Goal: Task Accomplishment & Management: Complete application form

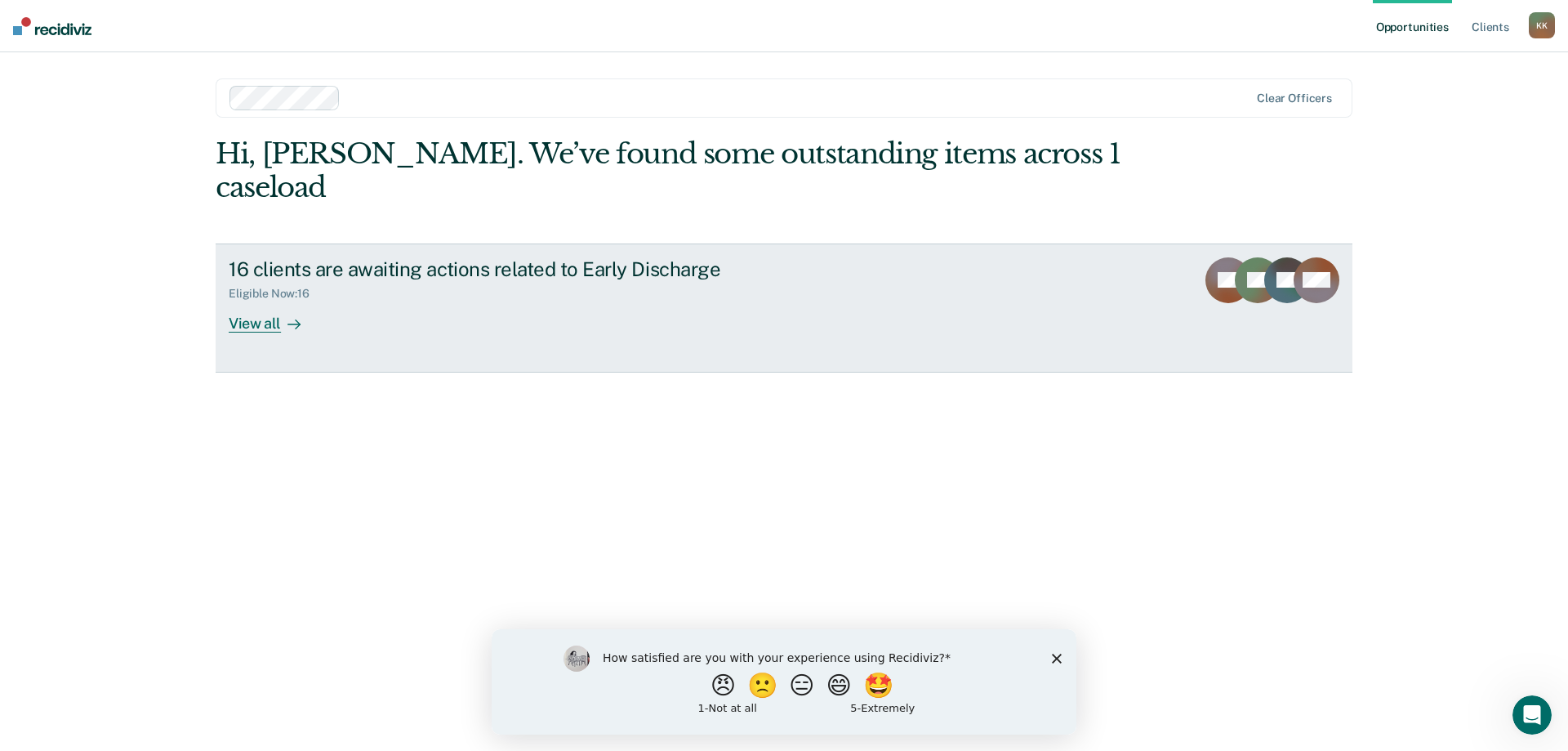
click at [253, 301] on div "View all" at bounding box center [274, 316] width 91 height 32
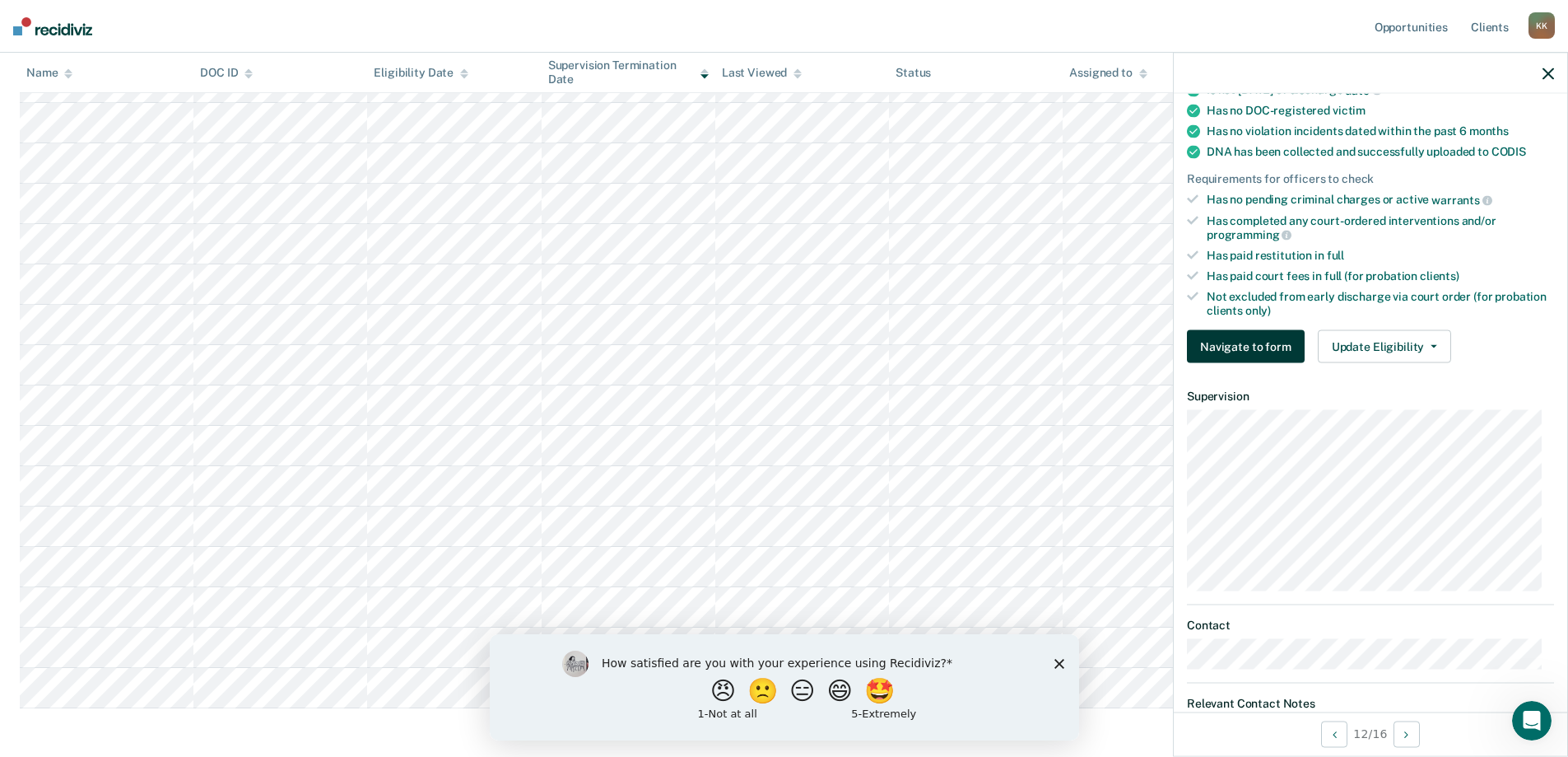
scroll to position [384, 0]
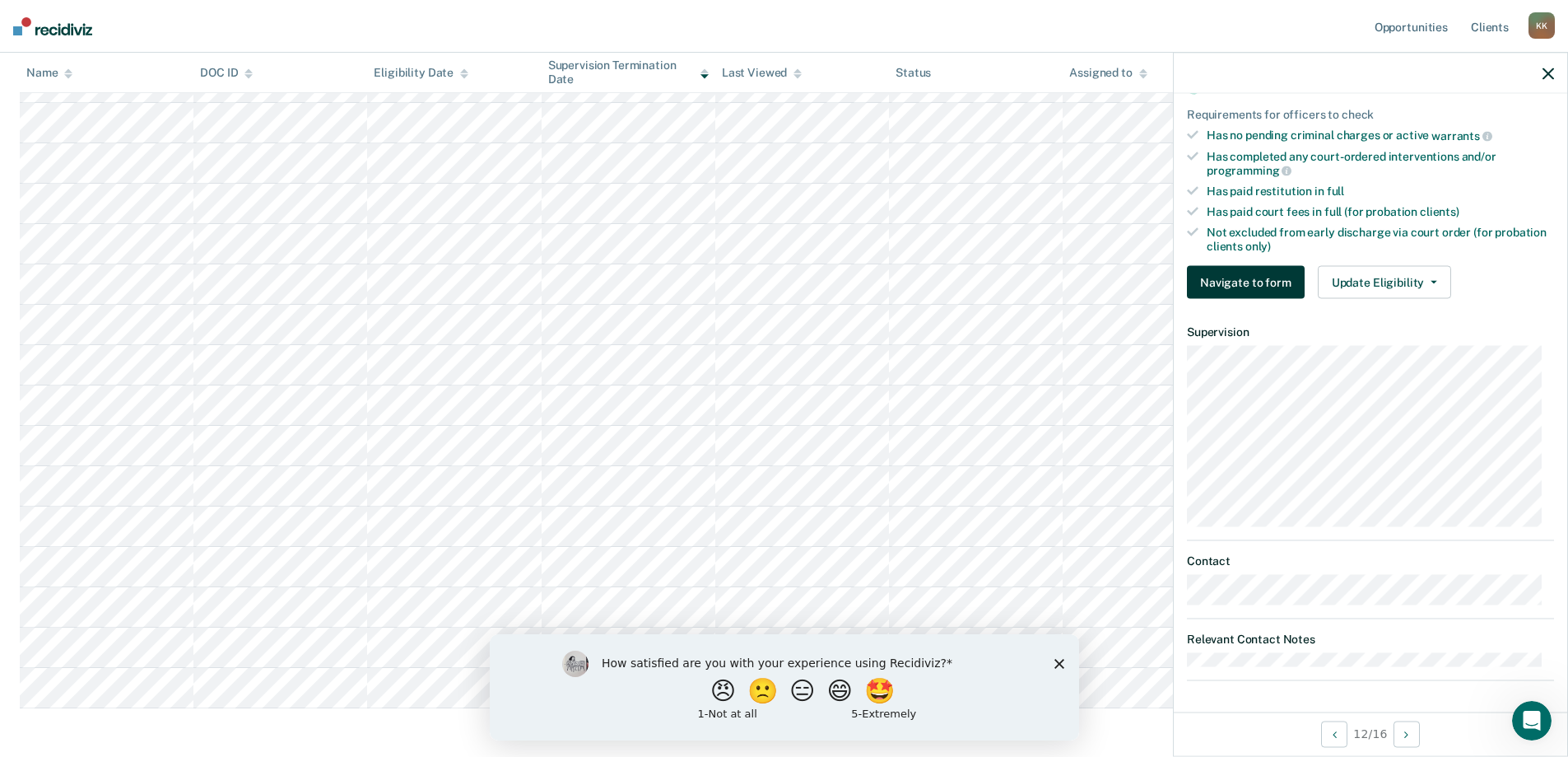
click at [1231, 283] on button "Navigate to form" at bounding box center [1245, 282] width 118 height 33
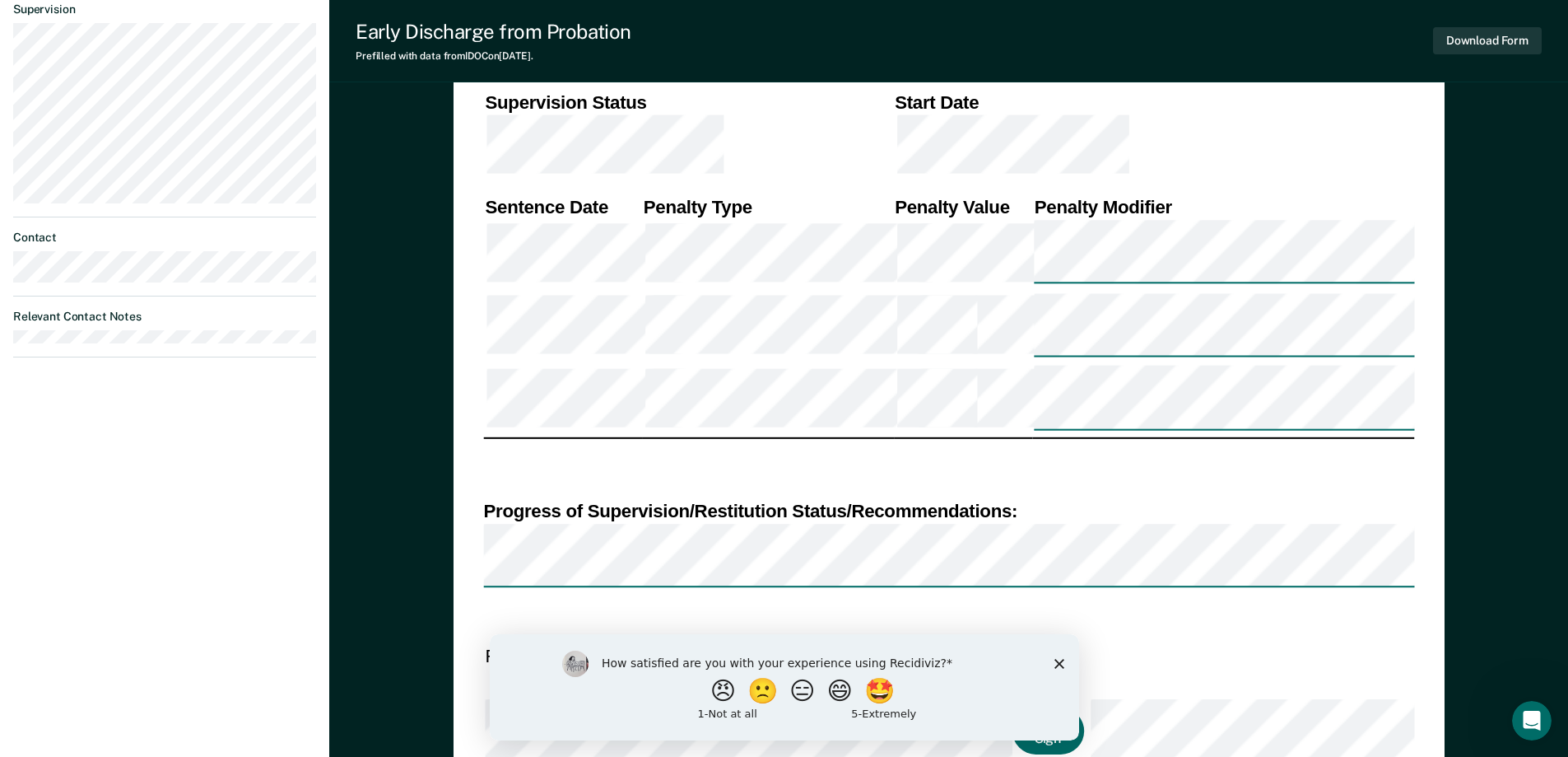
scroll to position [494, 0]
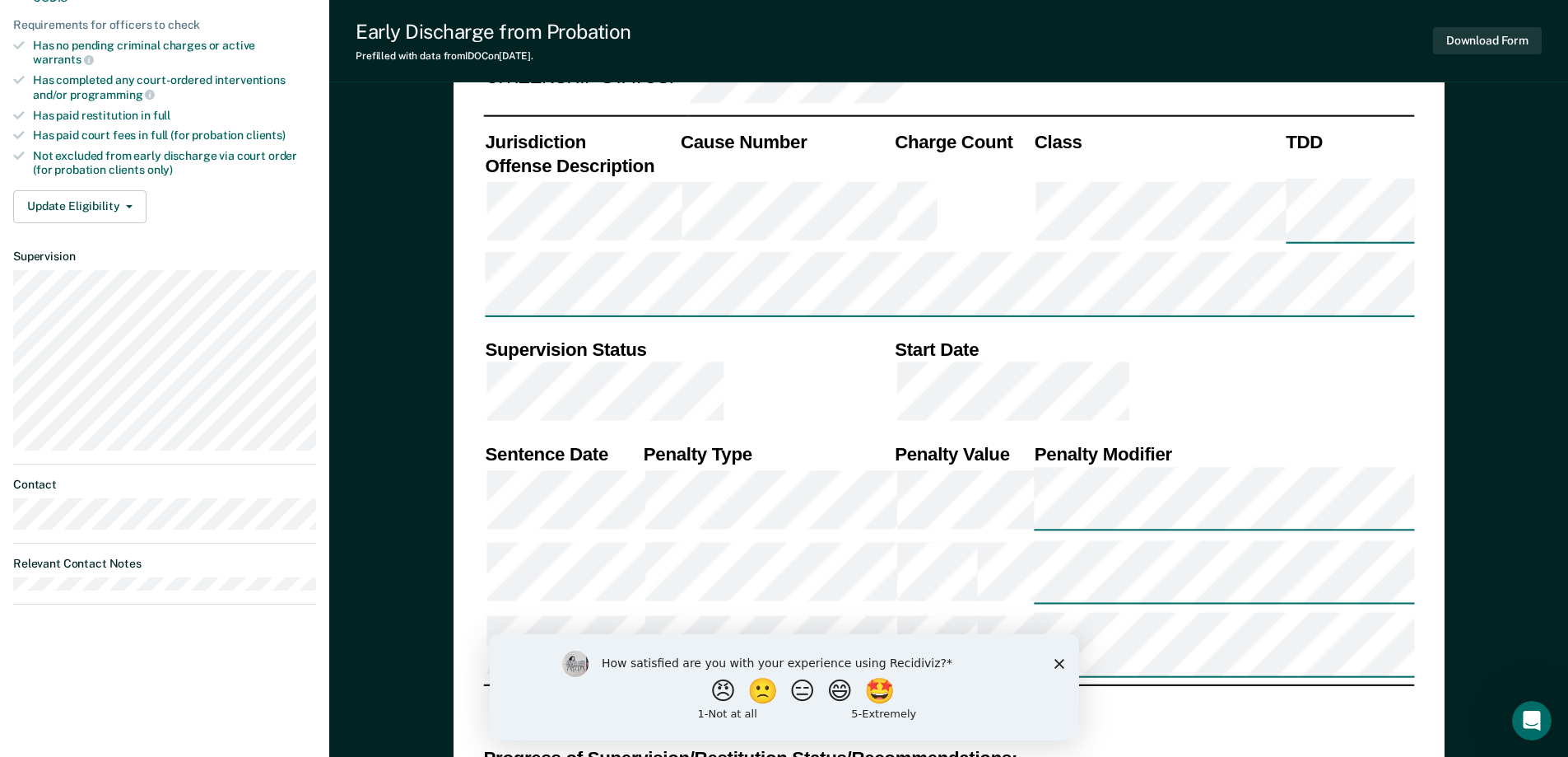
click at [514, 389] on div "DEPARTMENT OF CORRECTIONS CBC DISCHARGE REPORT Date: ICON #: NAME: CITIZENSHIP …" at bounding box center [948, 484] width 931 height 1622
click at [512, 384] on div "DEPARTMENT OF CORRECTIONS CBC DISCHARGE REPORT Date: ICON #: NAME: CITIZENSHIP …" at bounding box center [948, 484] width 931 height 1622
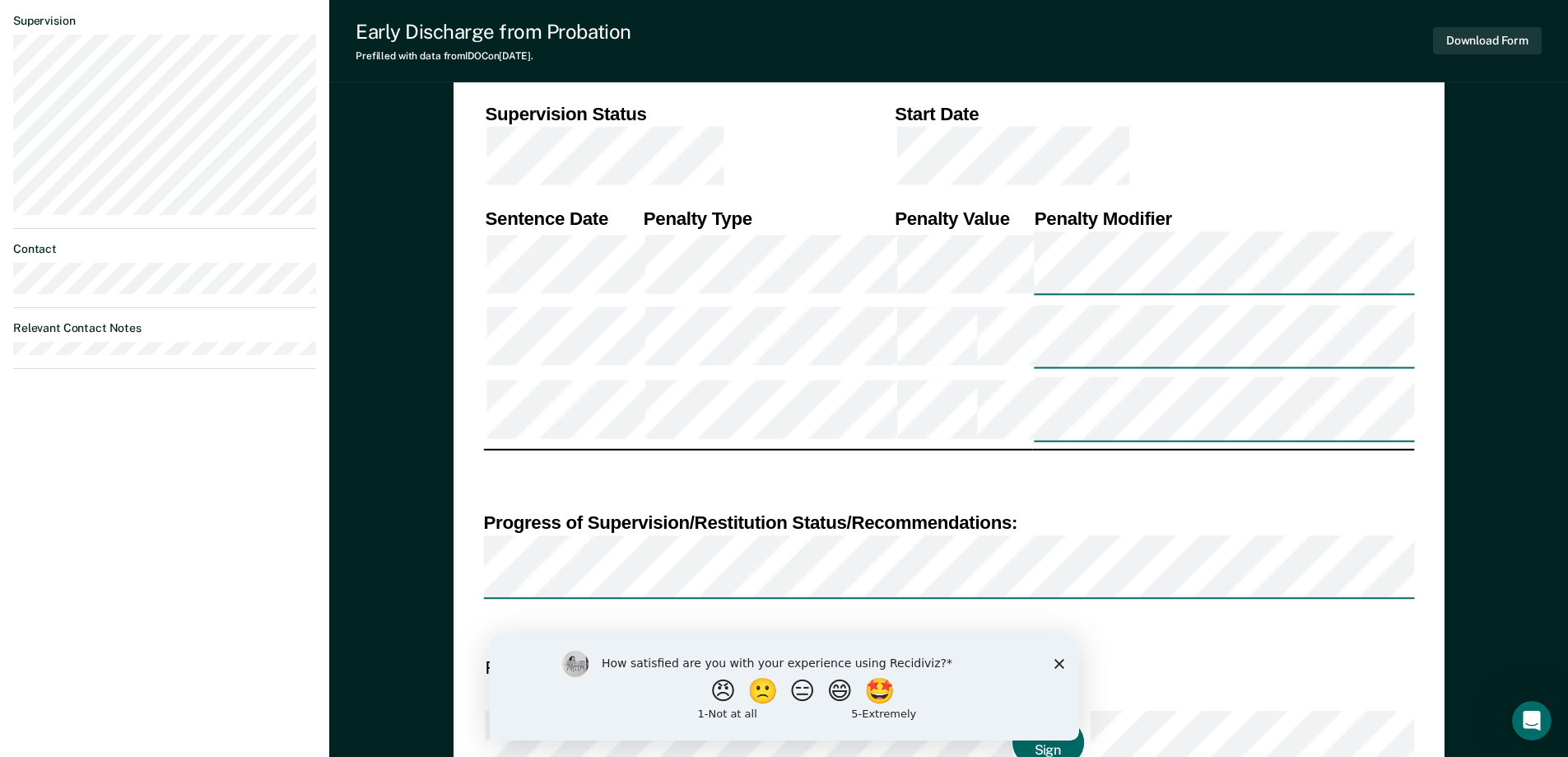
scroll to position [700, 0]
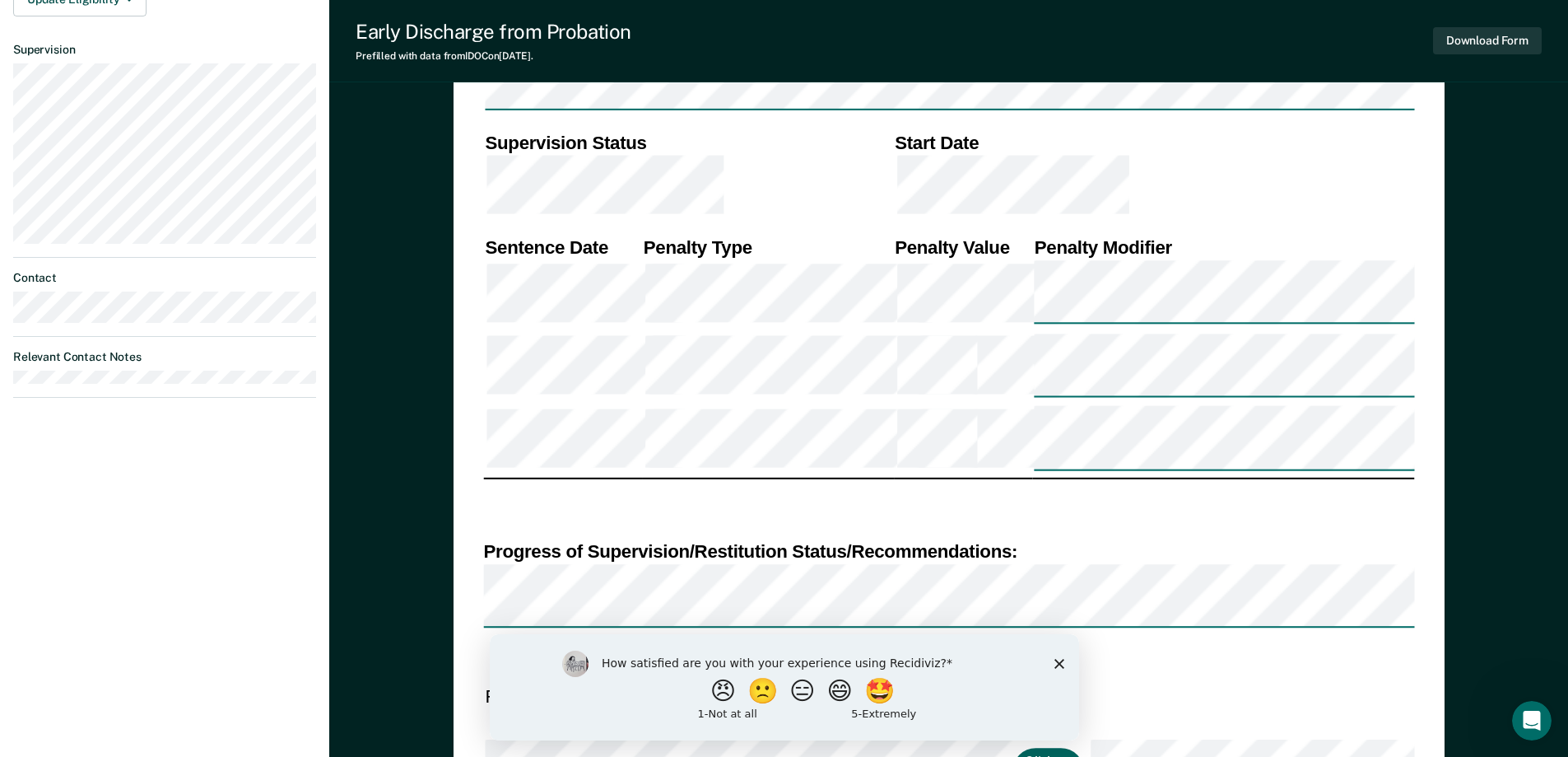
click at [1013, 748] on button "Click to Sign" at bounding box center [1048, 771] width 70 height 45
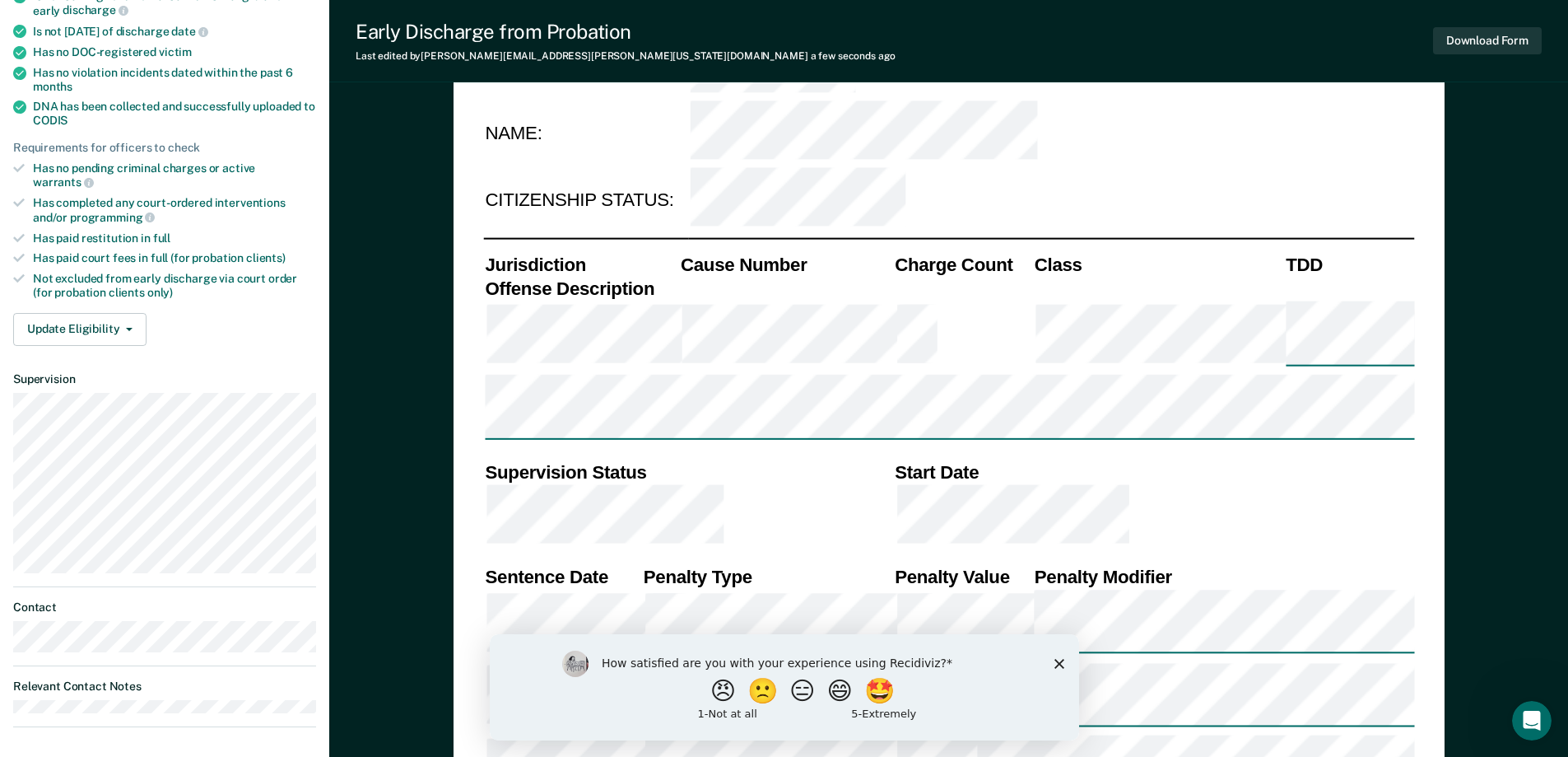
scroll to position [618, 0]
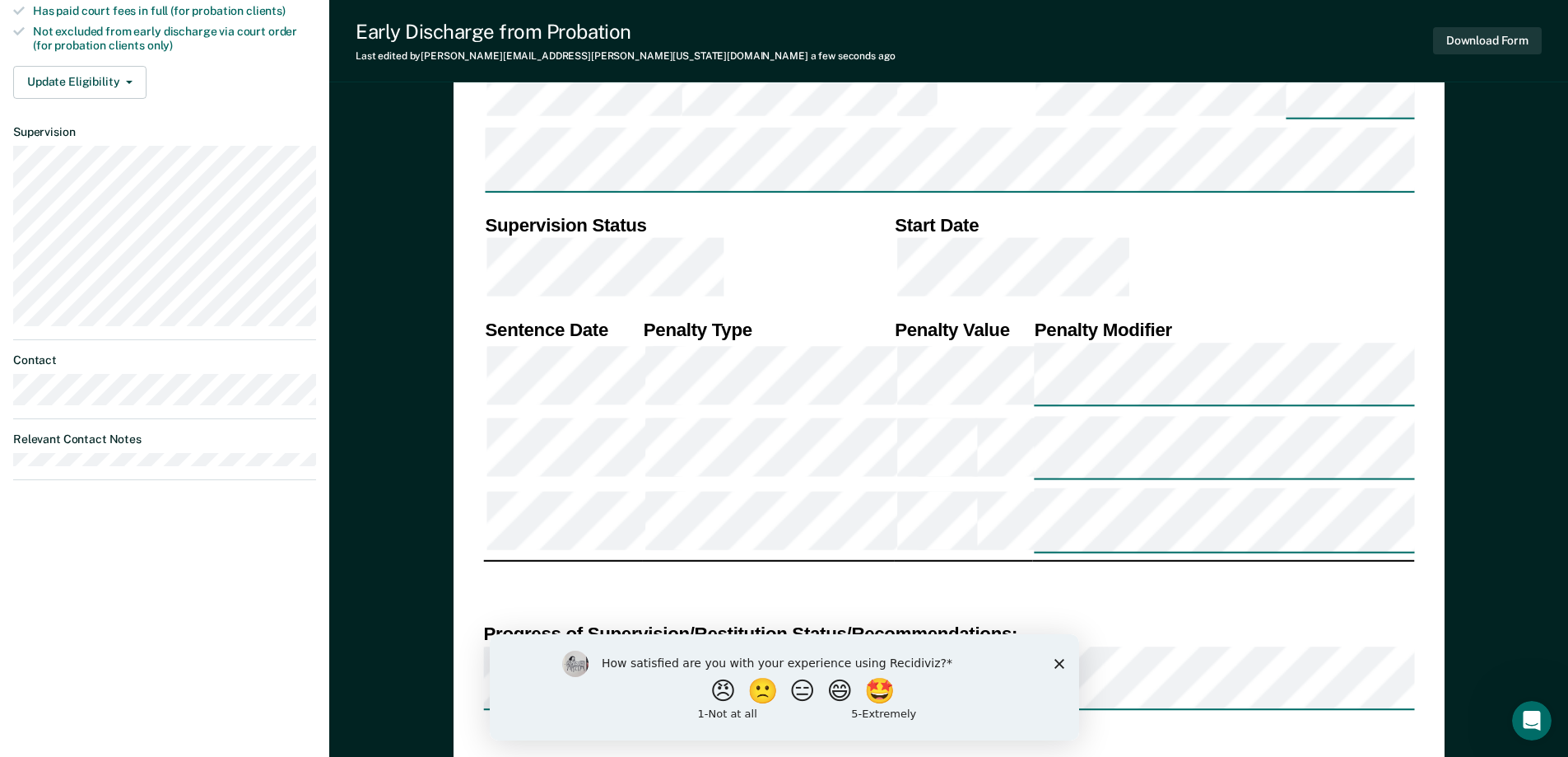
click at [517, 249] on div "DEPARTMENT OF CORRECTIONS CBC DISCHARGE REPORT Date: ICON #: NAME: CITIZENSHIP …" at bounding box center [948, 360] width 931 height 1622
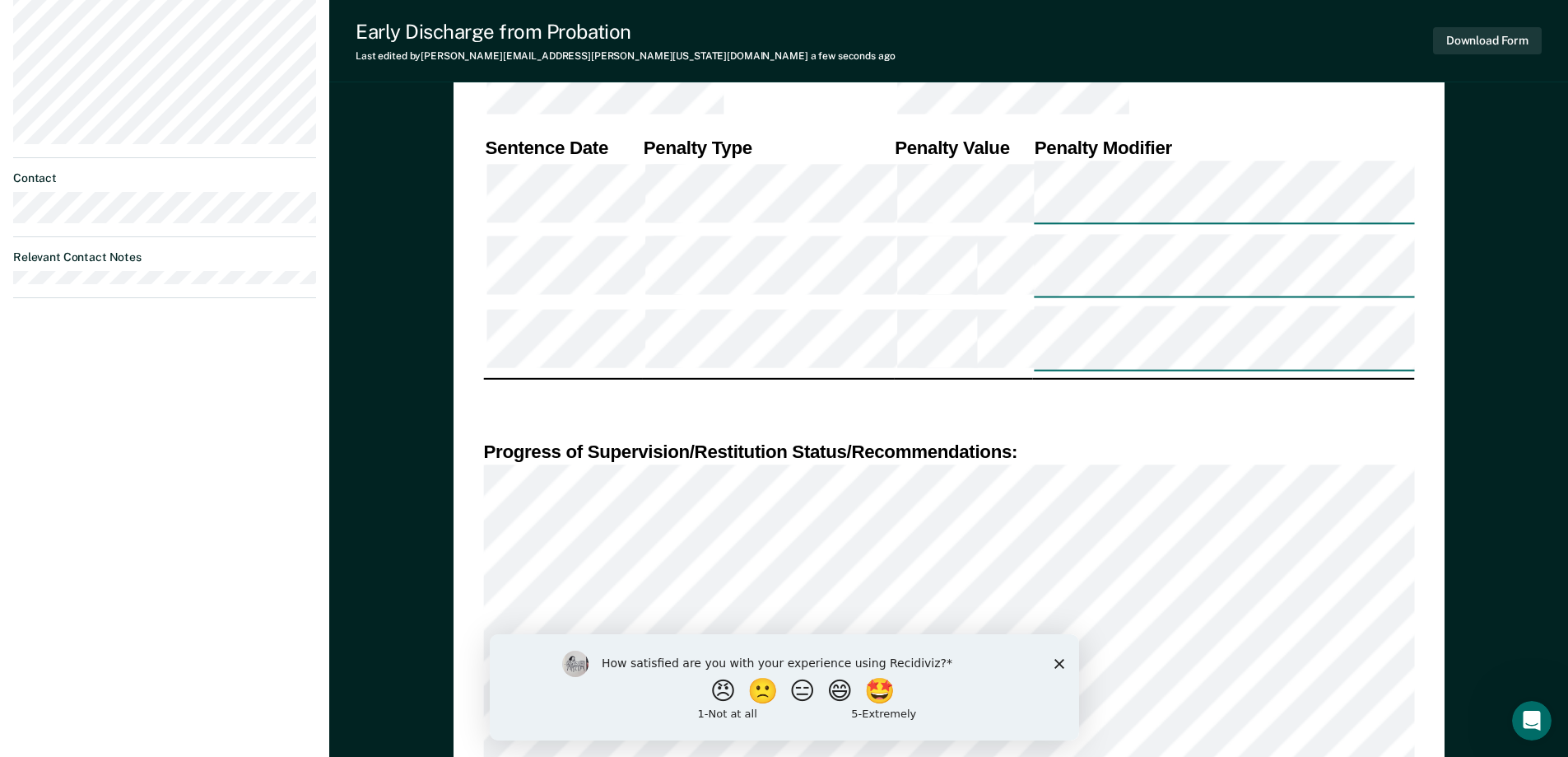
scroll to position [948, 0]
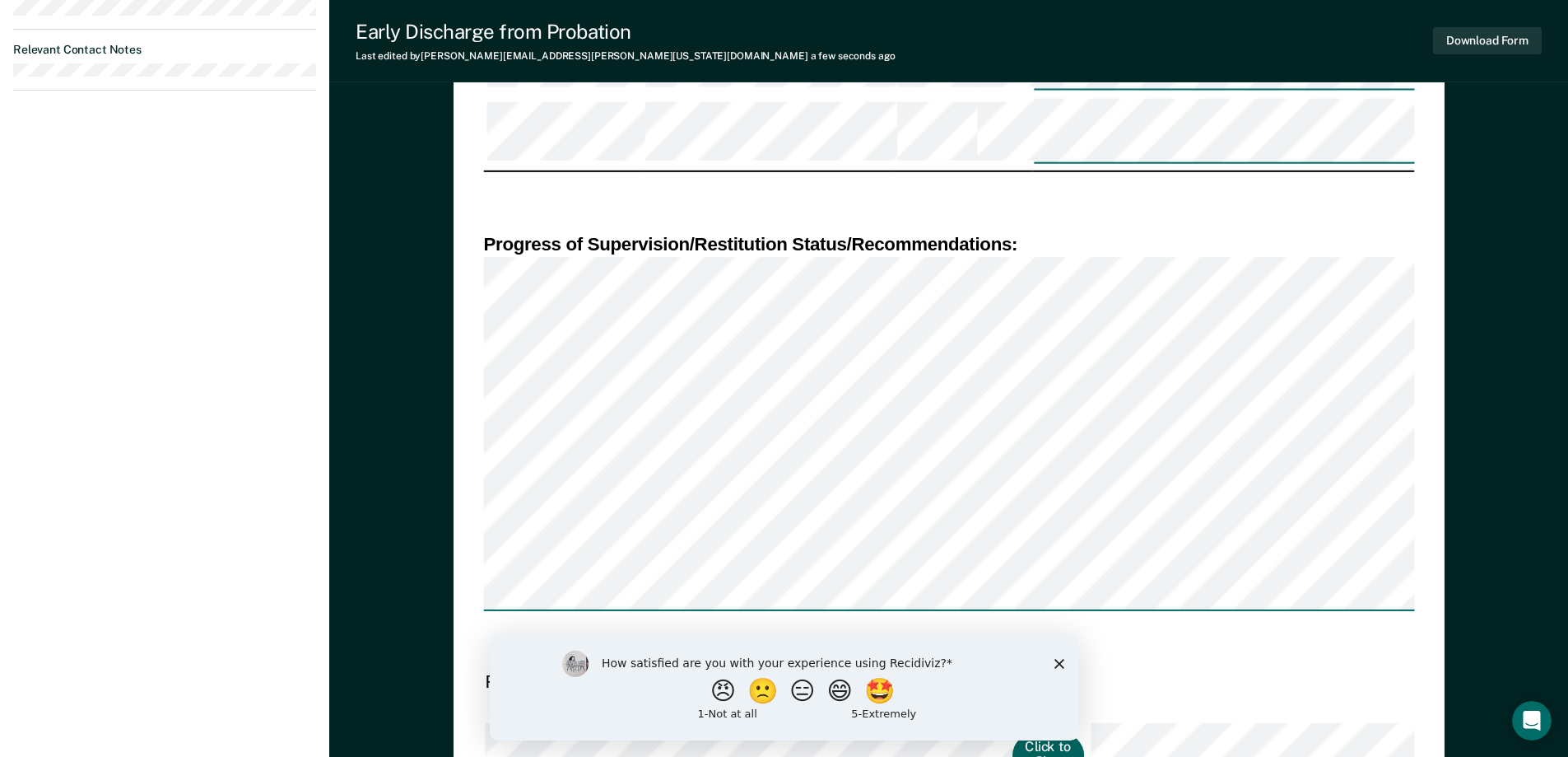
scroll to position [1030, 0]
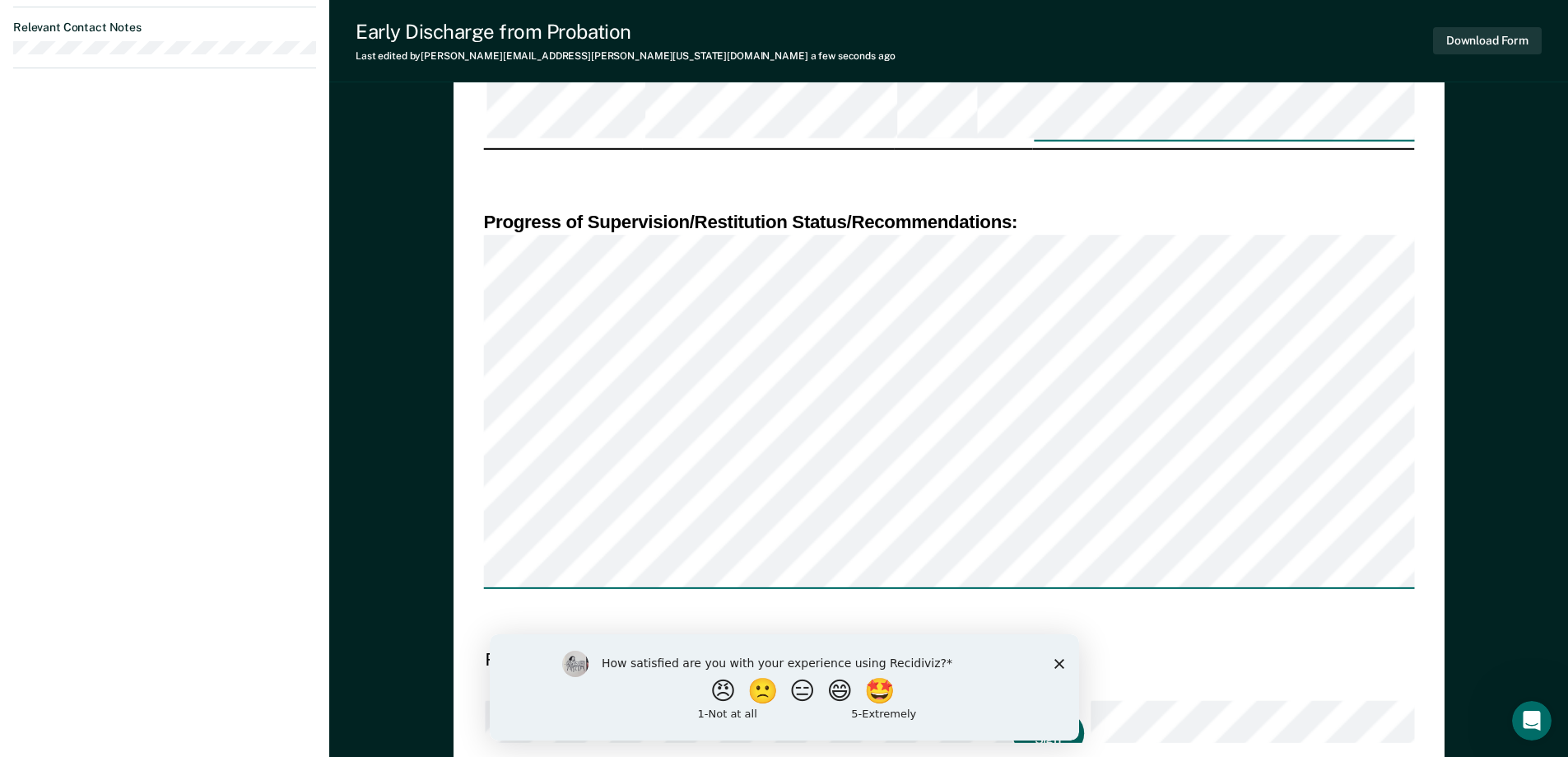
click at [1013, 711] on button "Click to Sign" at bounding box center [1048, 733] width 70 height 45
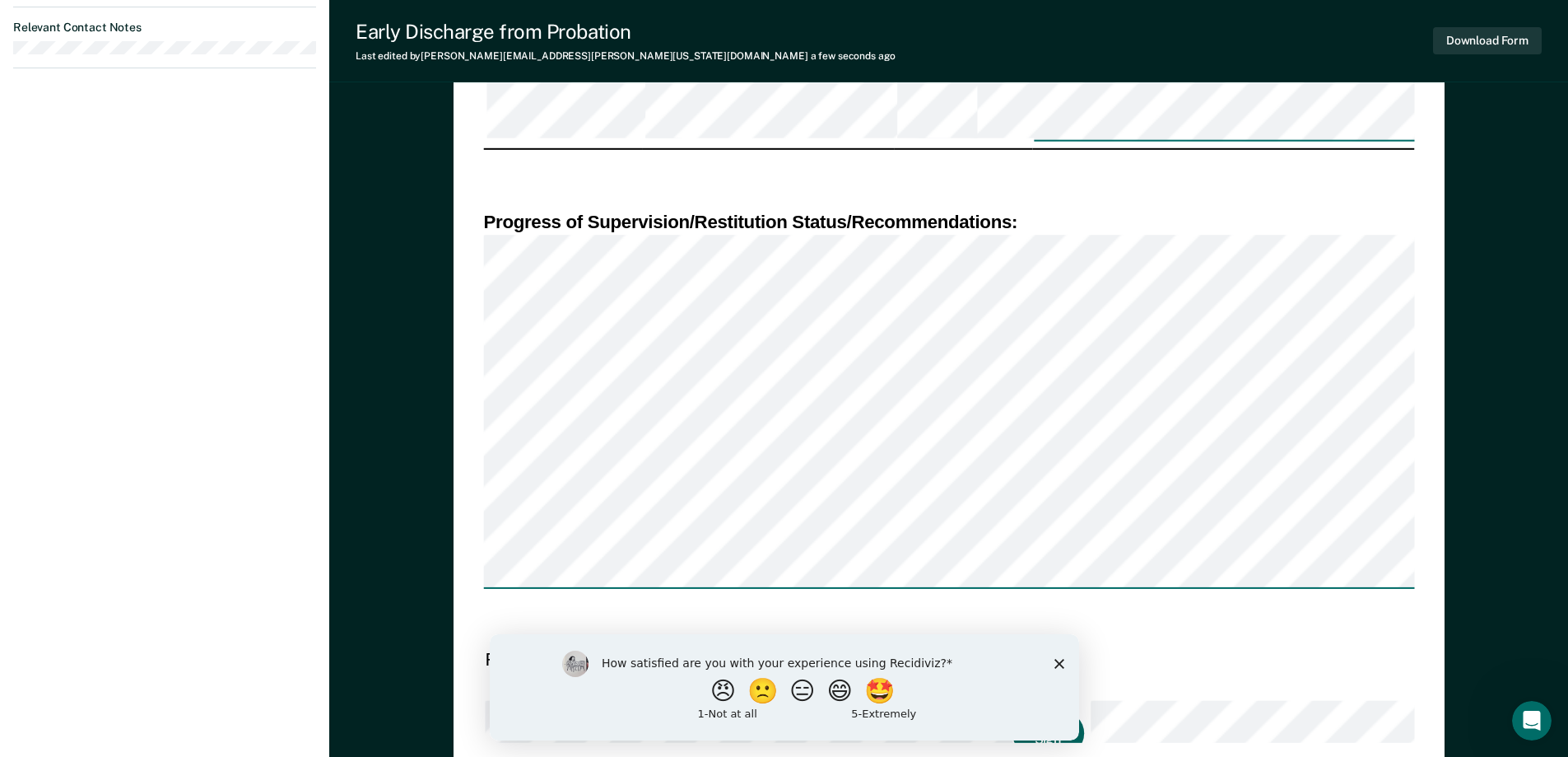
click at [1013, 711] on button "Click to Sign" at bounding box center [1048, 733] width 70 height 45
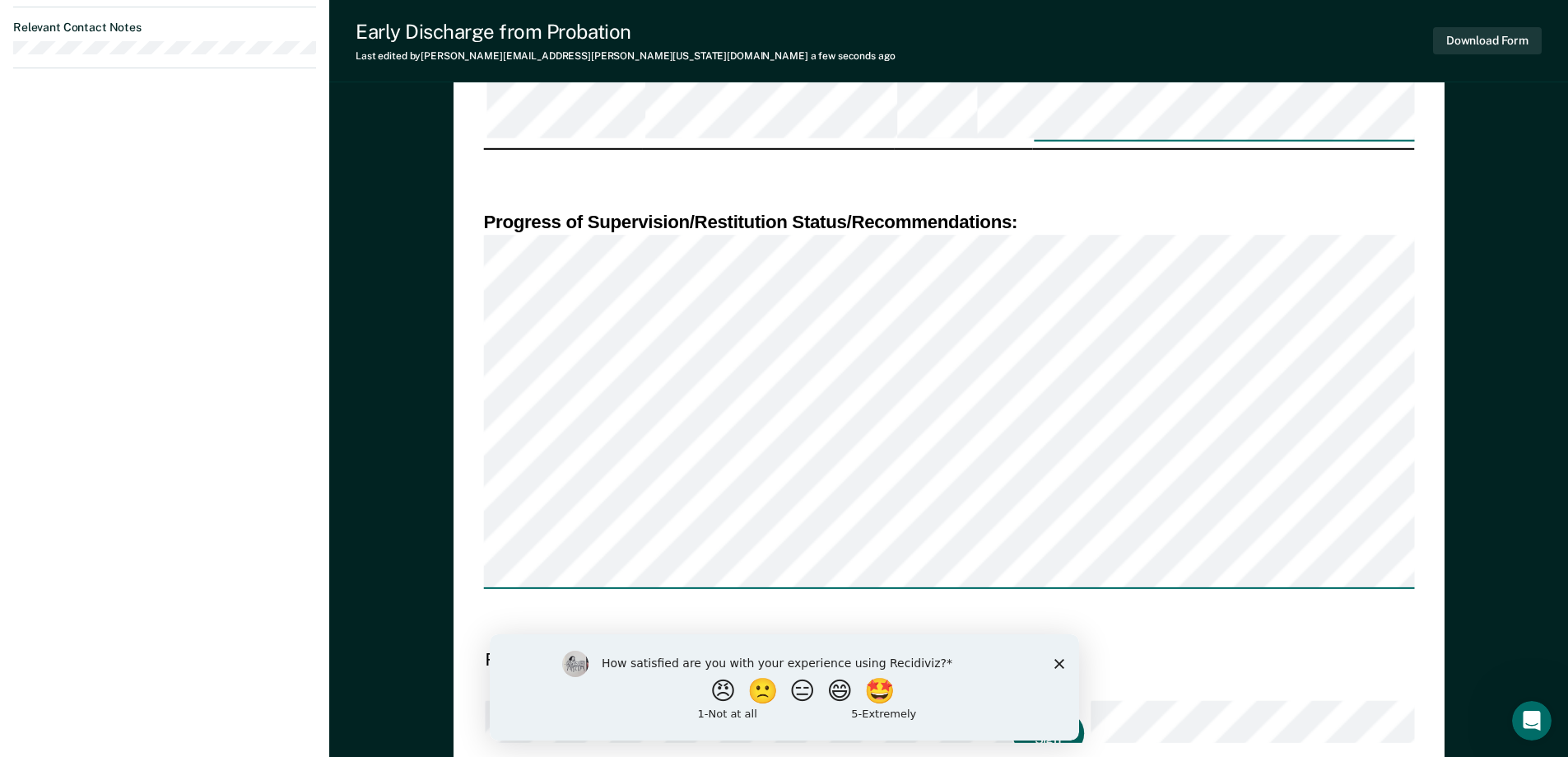
click at [1013, 711] on button "Click to Sign" at bounding box center [1048, 733] width 70 height 45
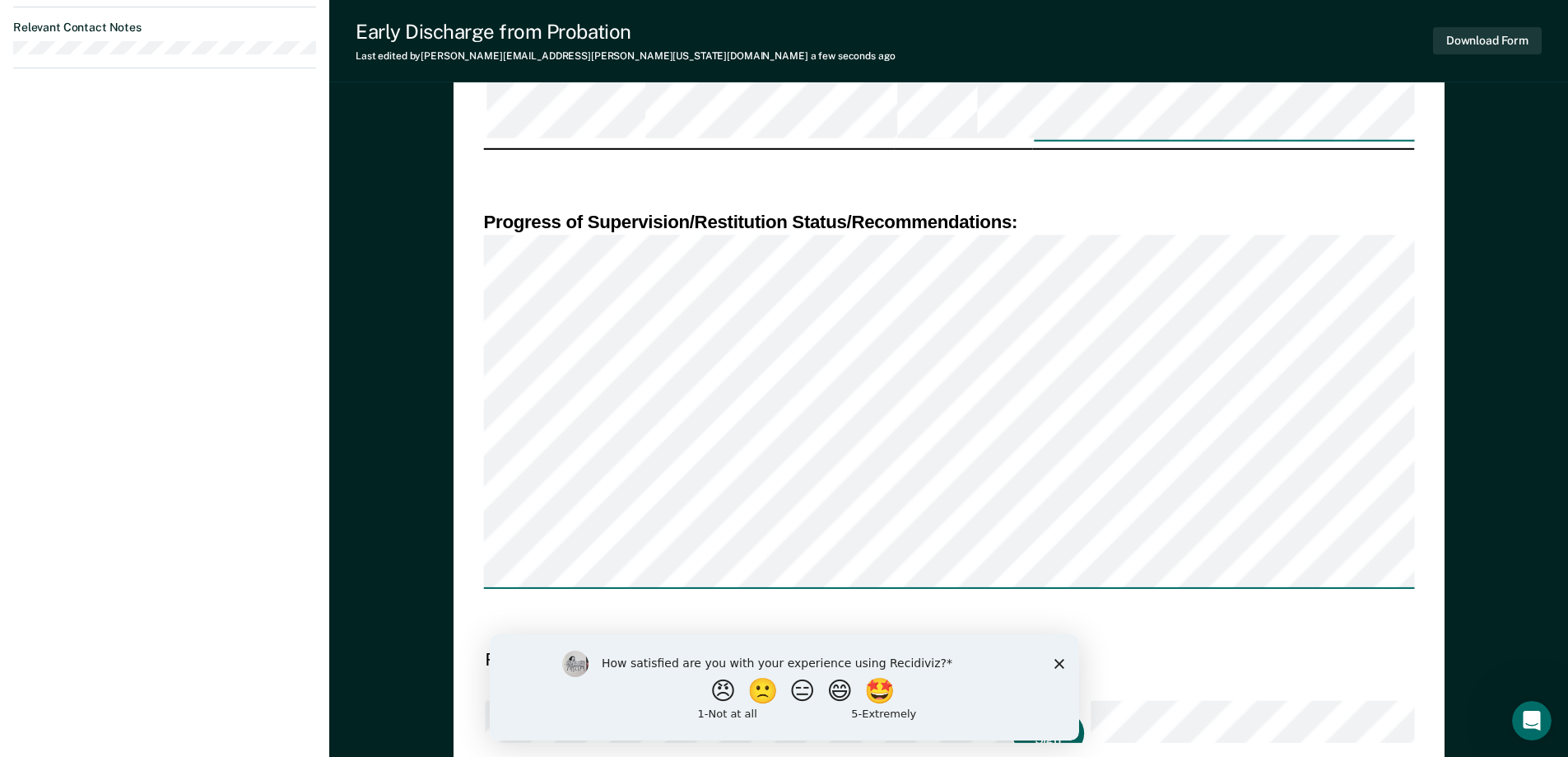
click at [1013, 711] on button "Click to Sign" at bounding box center [1048, 733] width 70 height 45
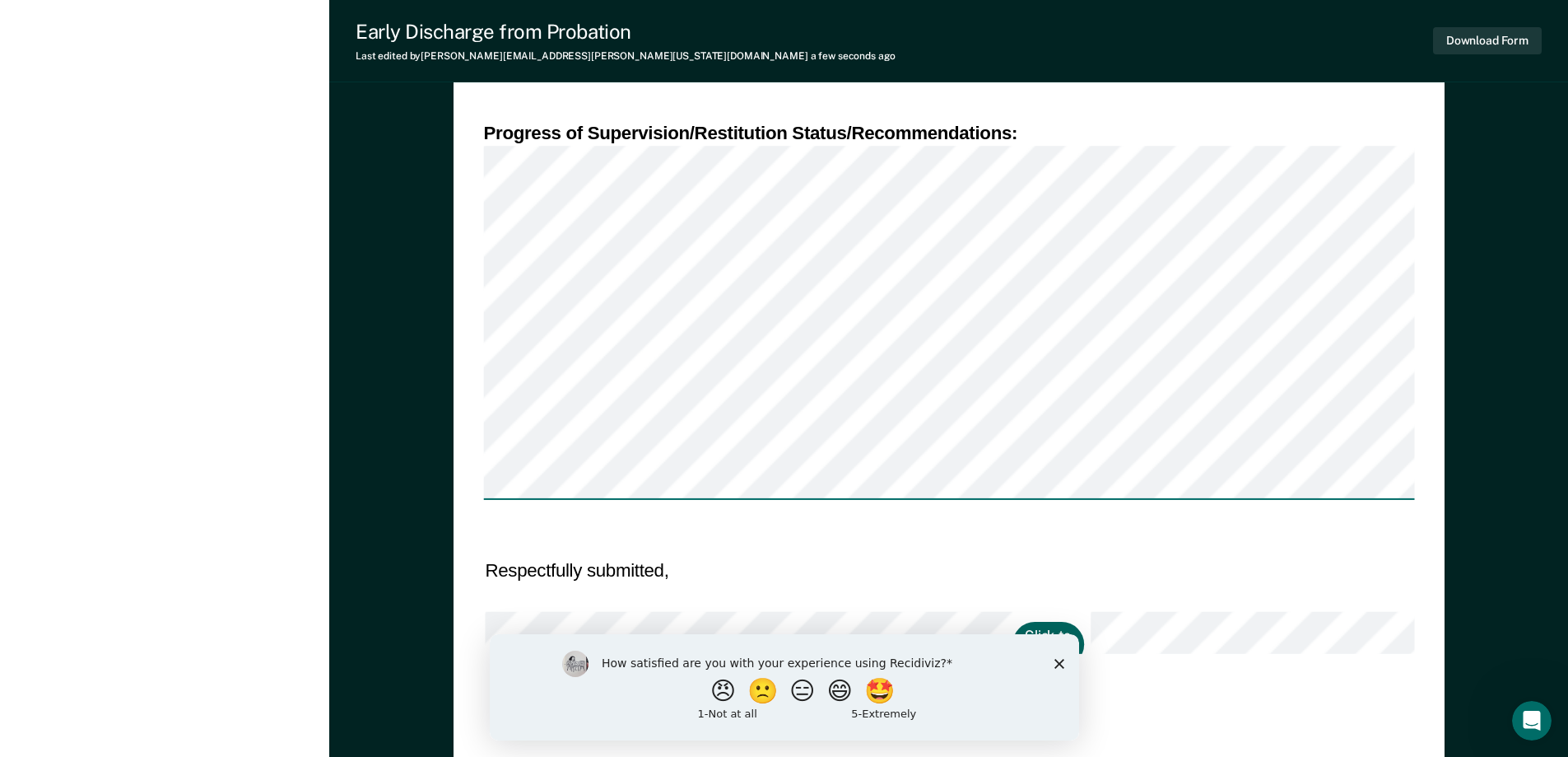
scroll to position [1277, 0]
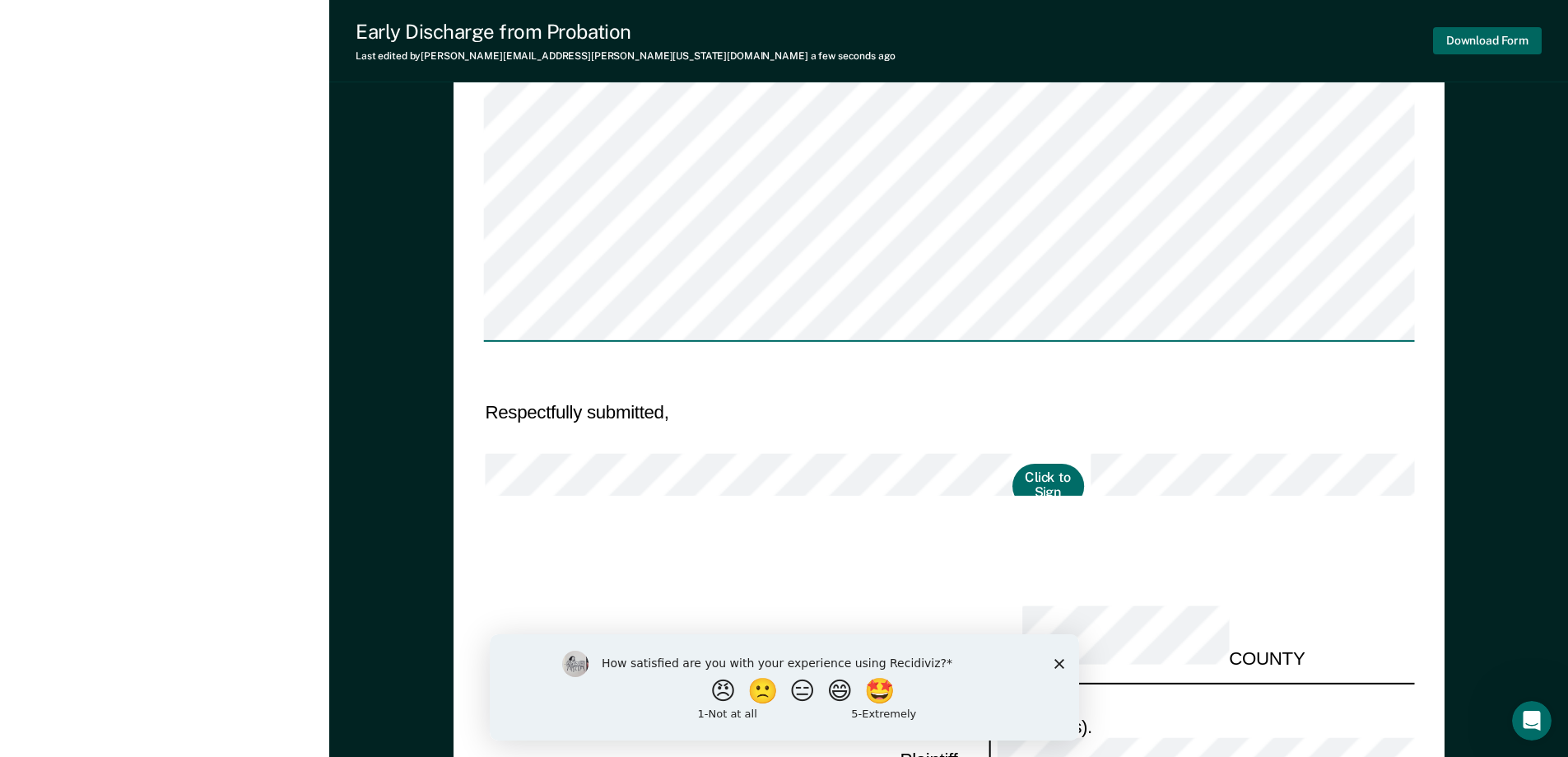
click at [1473, 48] on button "Download Form" at bounding box center [1487, 41] width 109 height 27
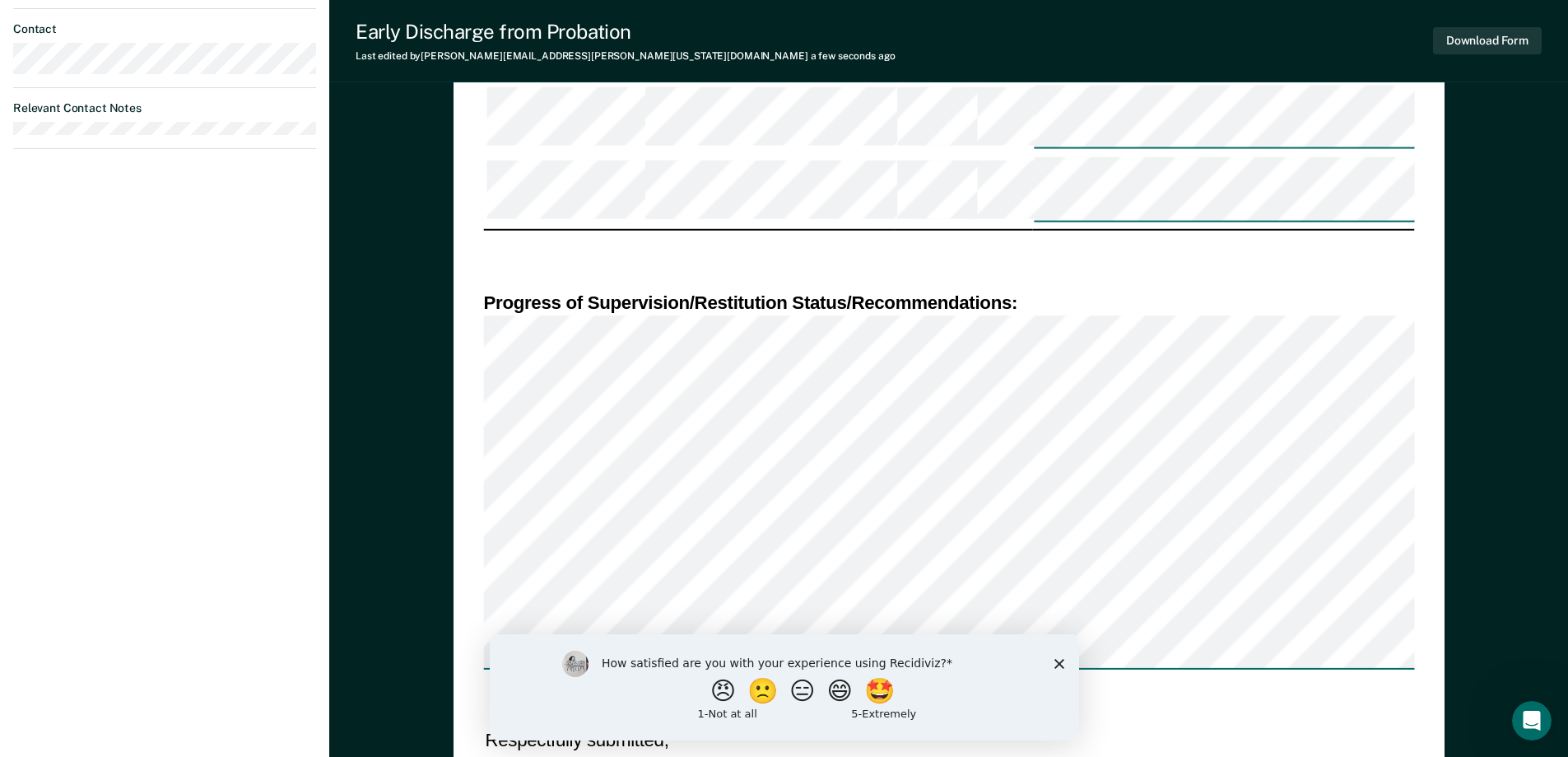
scroll to position [948, 0]
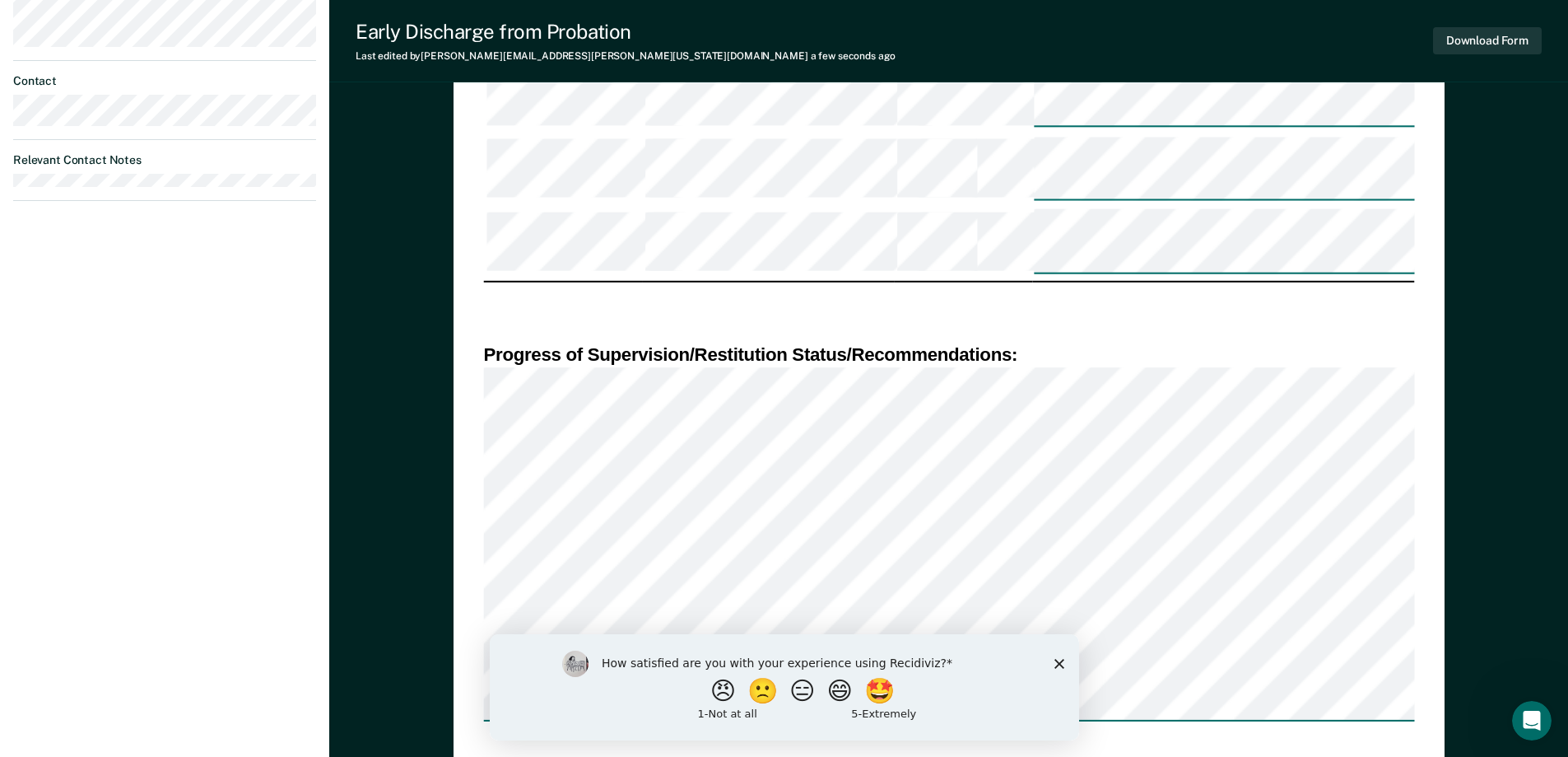
scroll to position [783, 0]
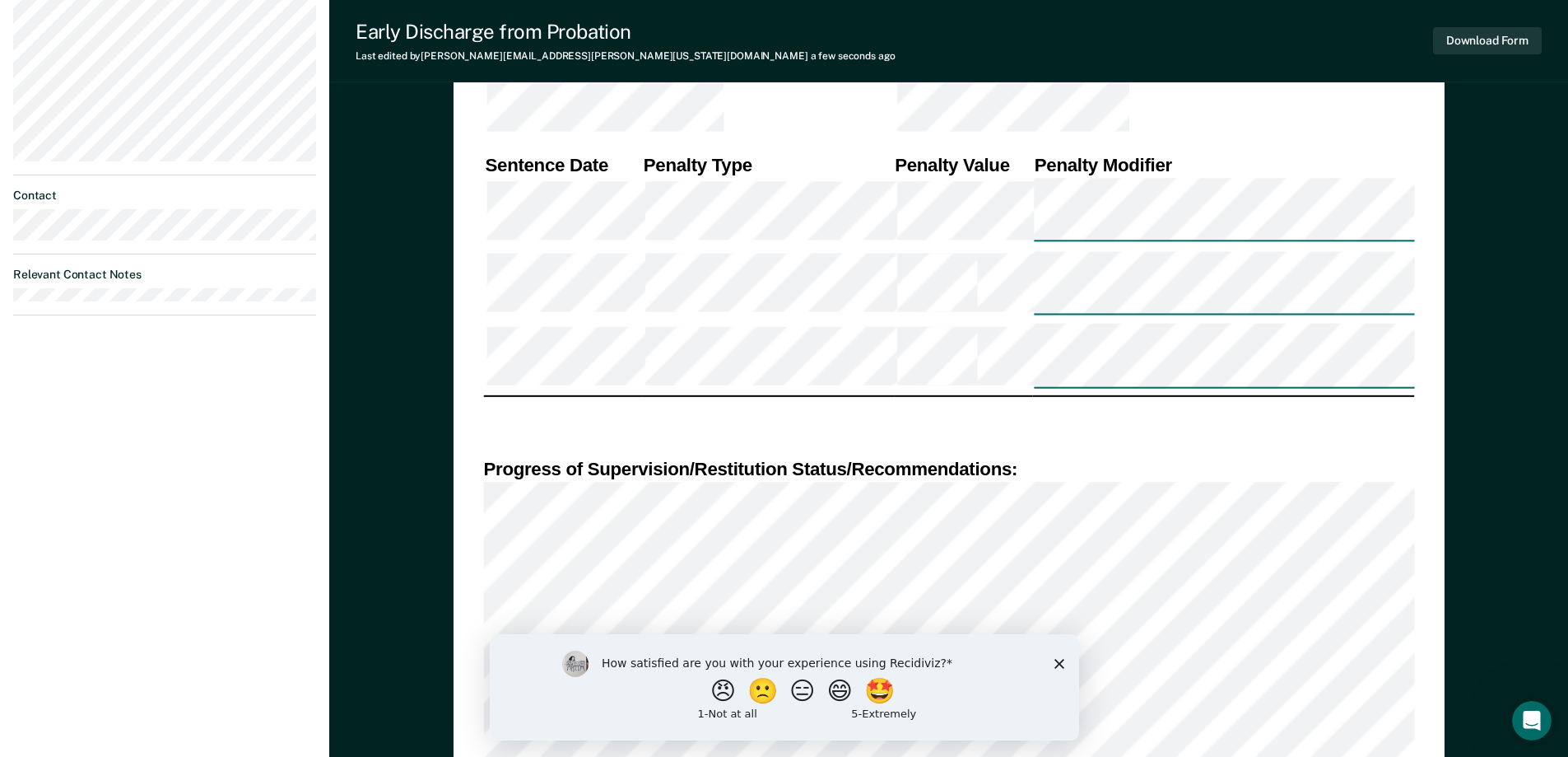
type textarea "x"
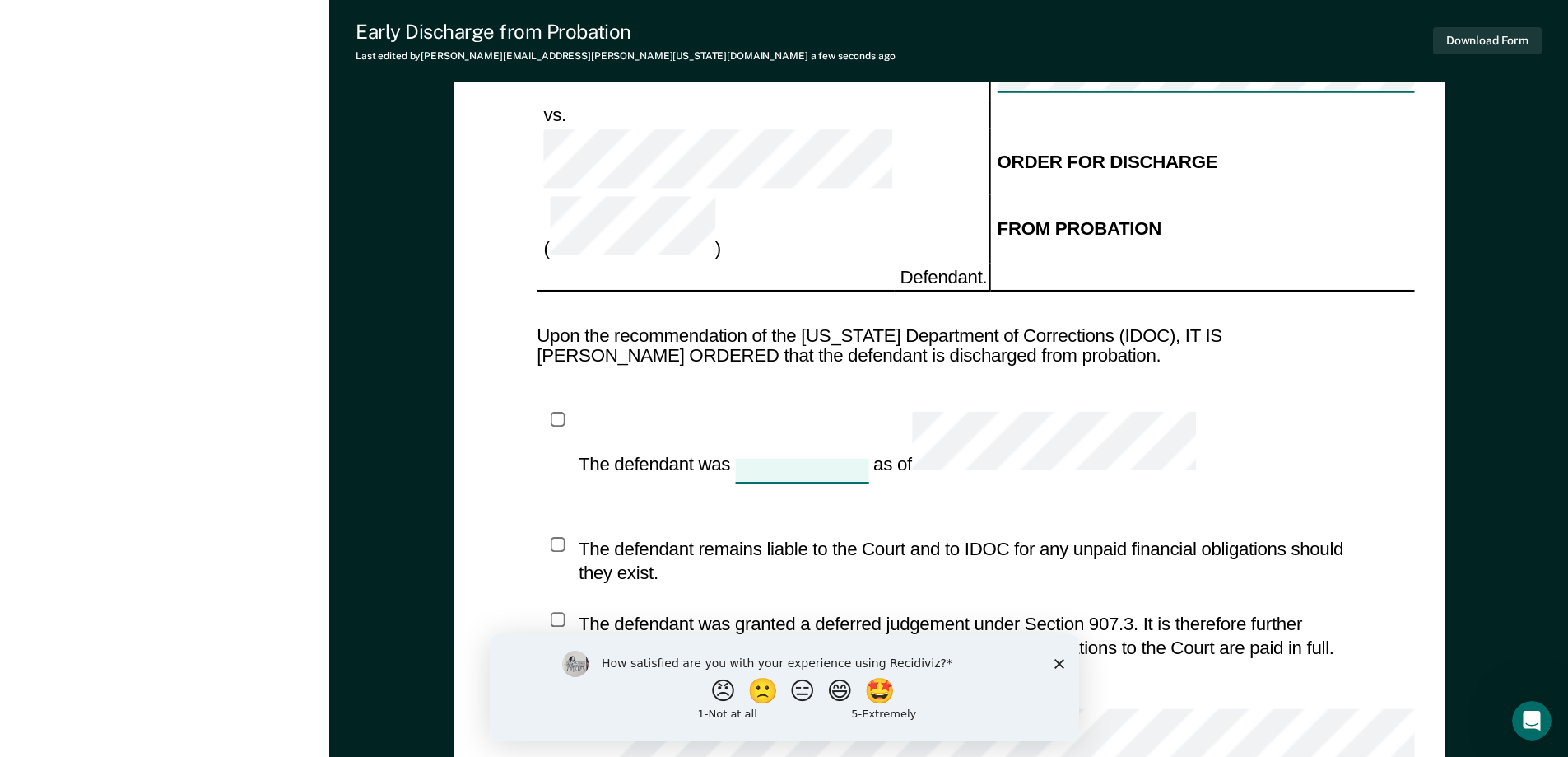
scroll to position [2100, 0]
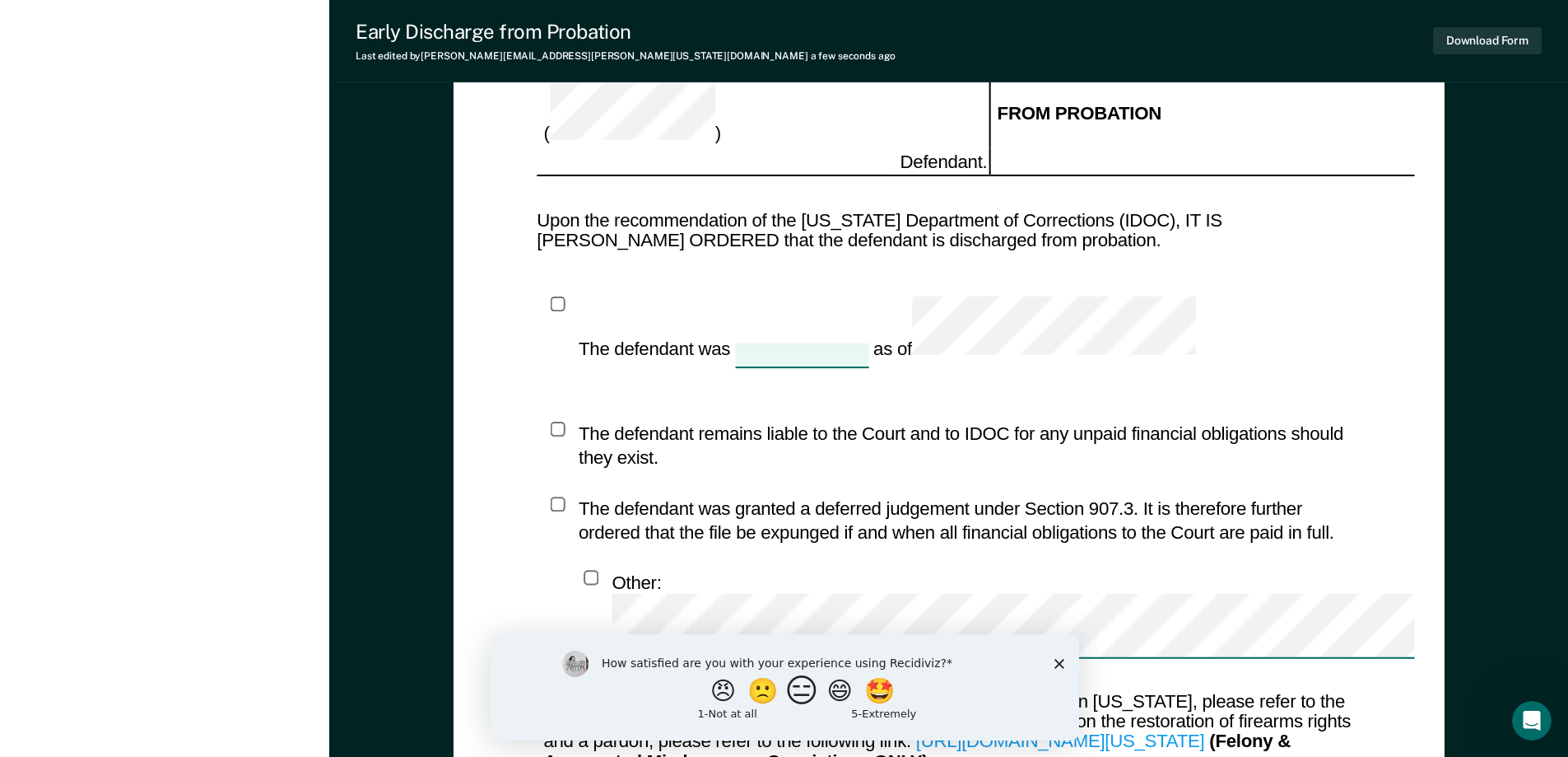
click at [803, 695] on button "😑" at bounding box center [803, 690] width 39 height 33
click at [1058, 660] on div "What is the reason for the score that you gave?" at bounding box center [784, 689] width 590 height 99
click at [1058, 669] on polygon "Close survey" at bounding box center [1059, 670] width 10 height 10
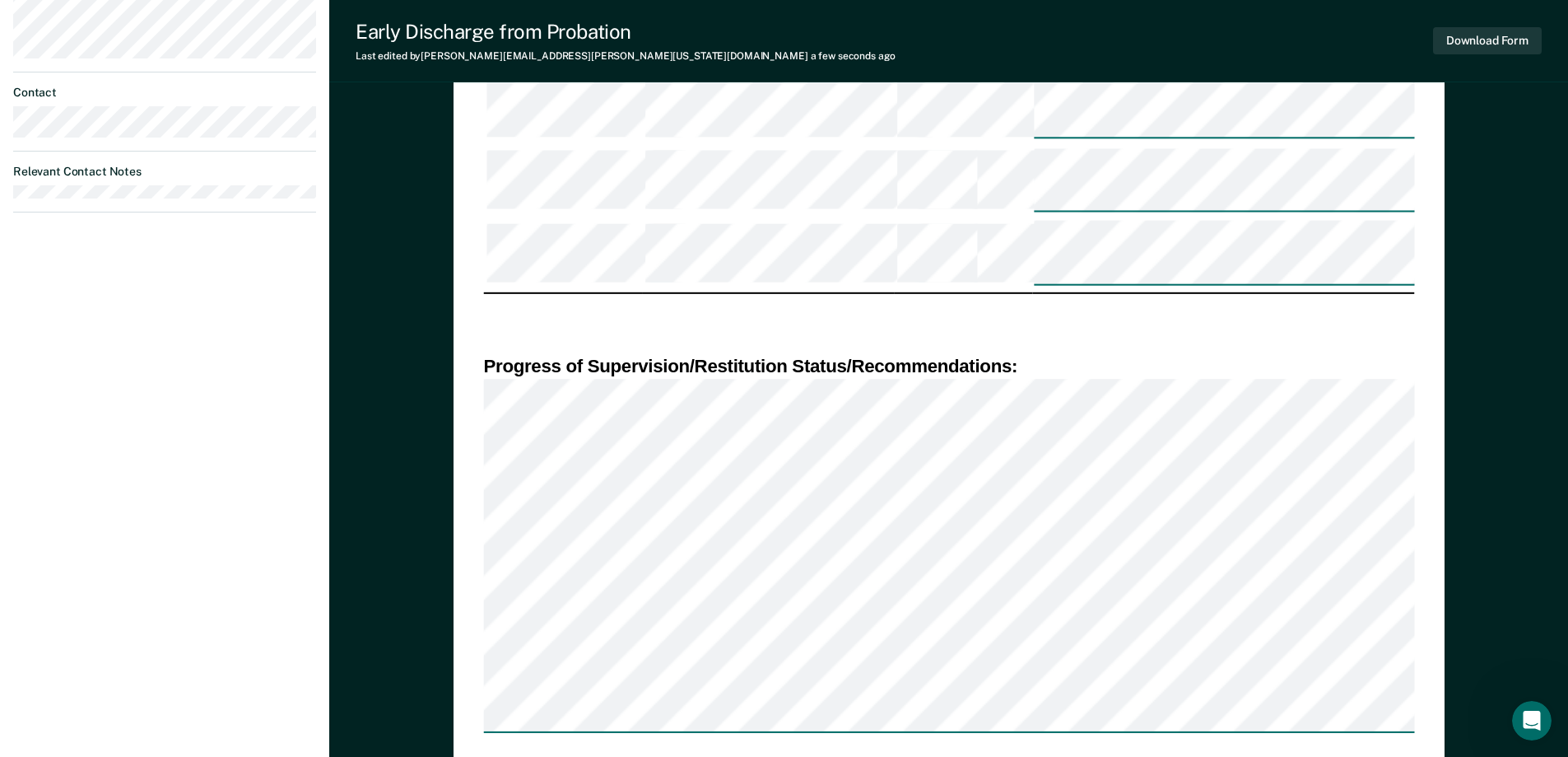
scroll to position [865, 0]
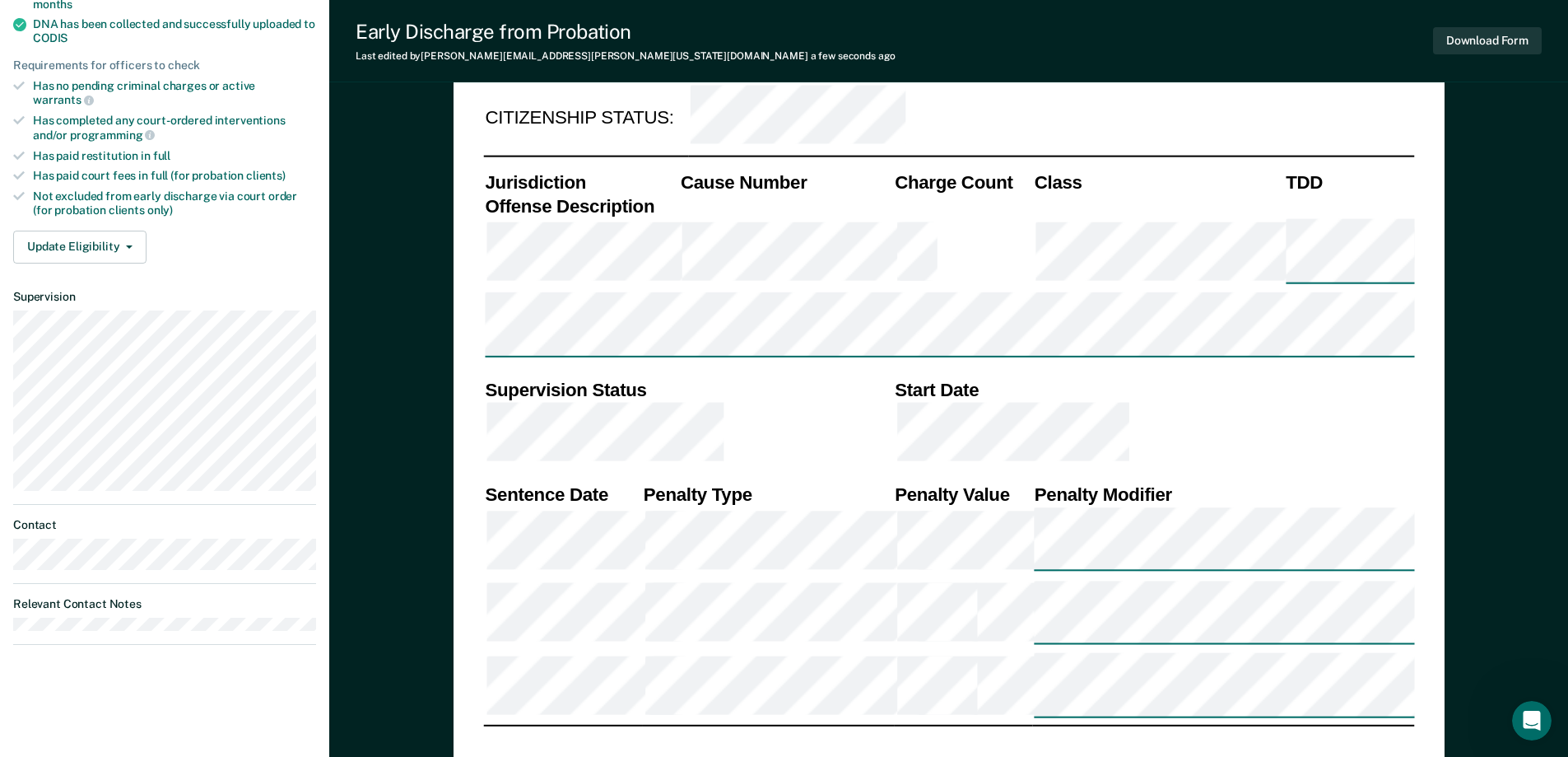
scroll to position [0, 0]
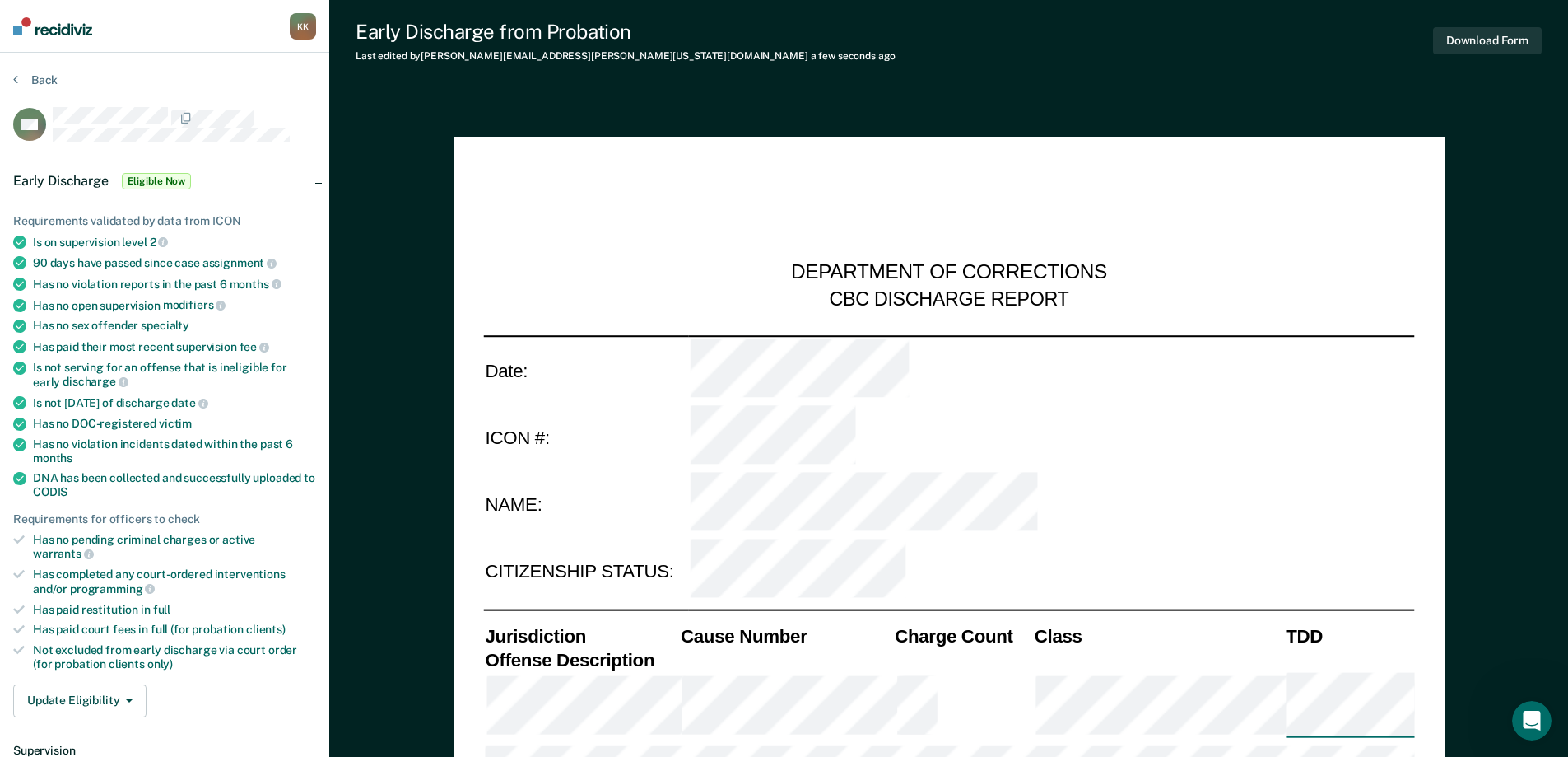
click at [154, 183] on span "Eligible Now" at bounding box center [157, 180] width 70 height 16
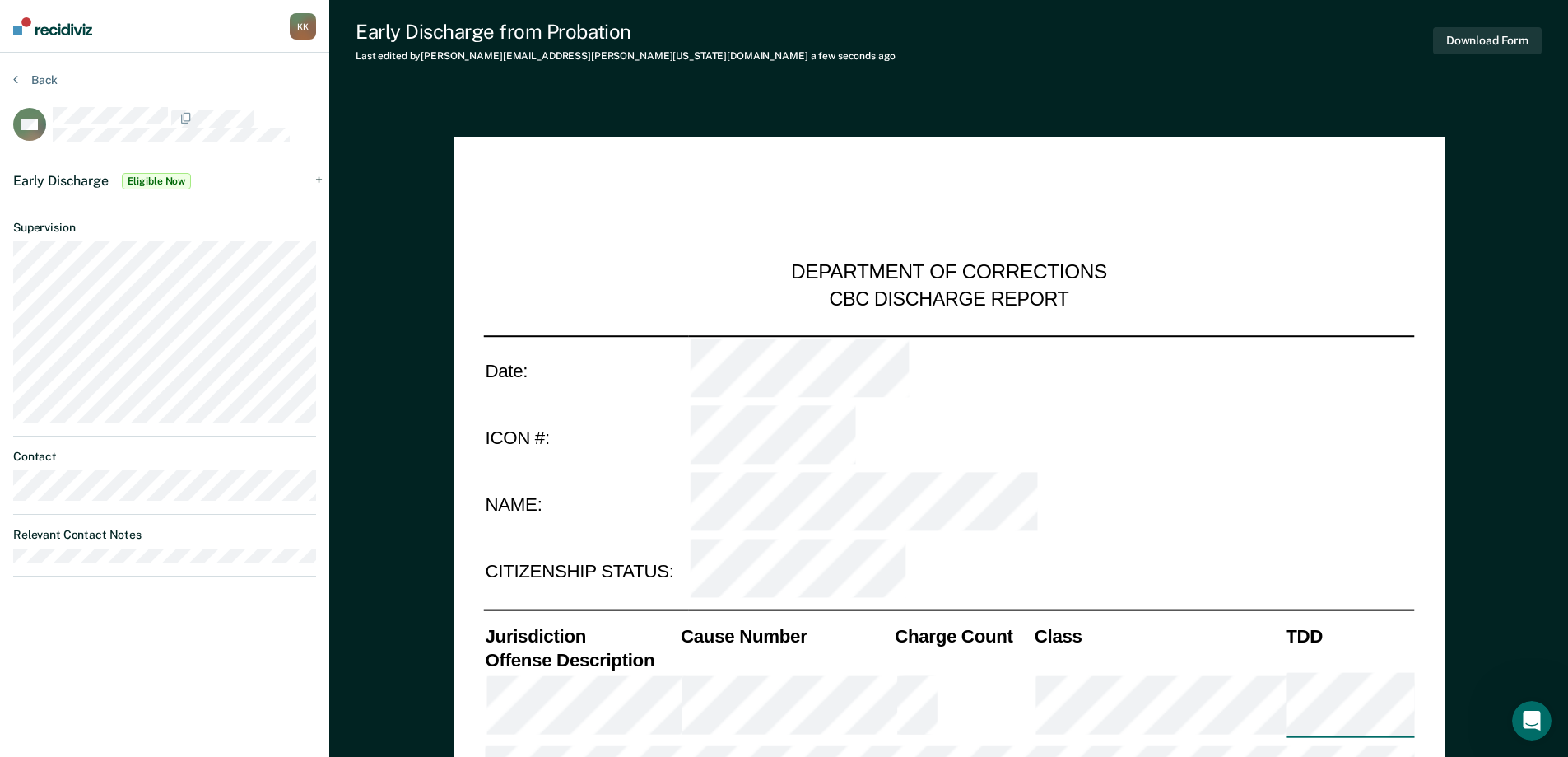
click at [79, 173] on span "Early Discharge" at bounding box center [60, 180] width 95 height 15
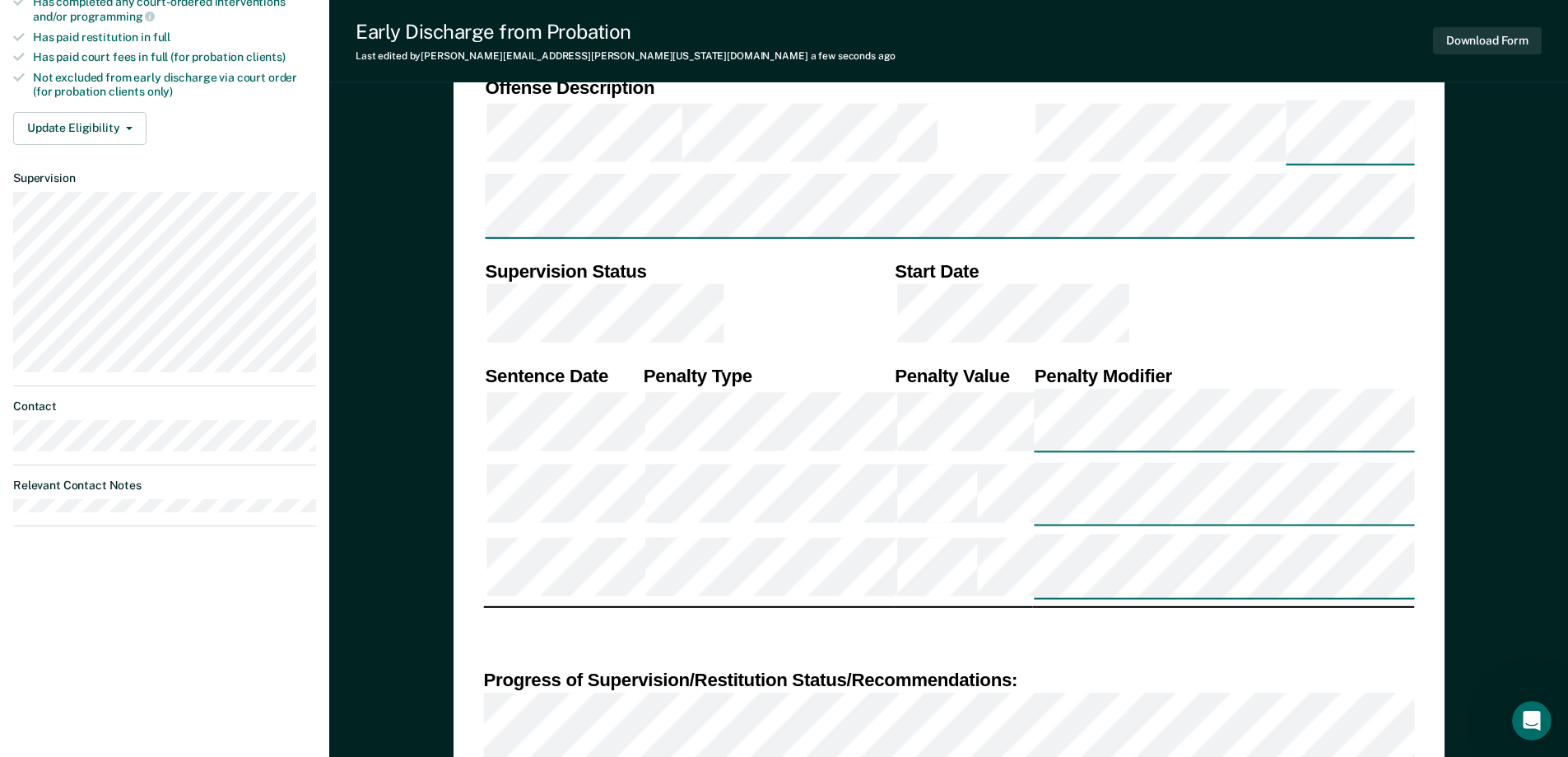
scroll to position [576, 0]
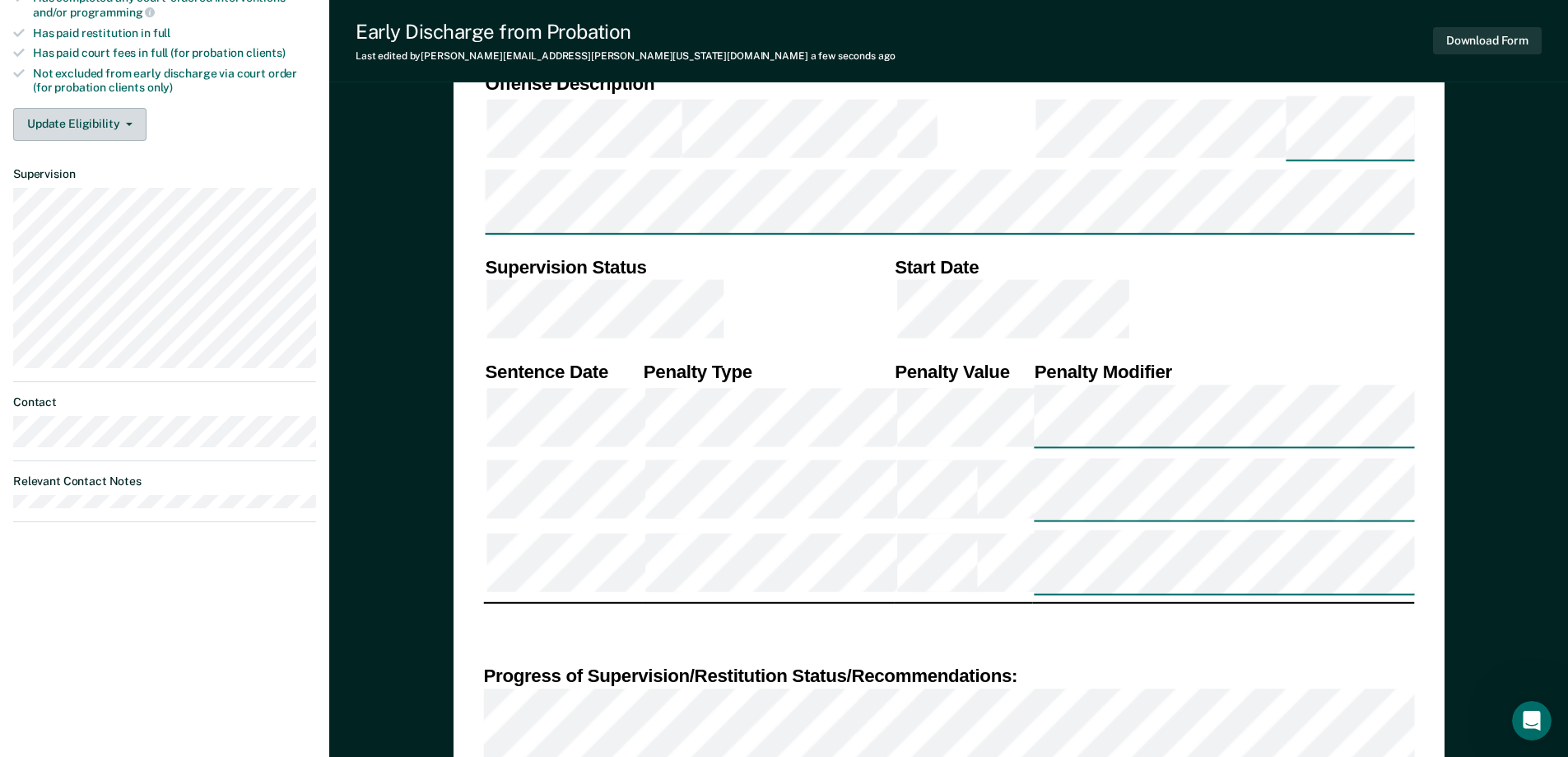
click at [110, 113] on button "Update Eligibility" at bounding box center [79, 124] width 133 height 33
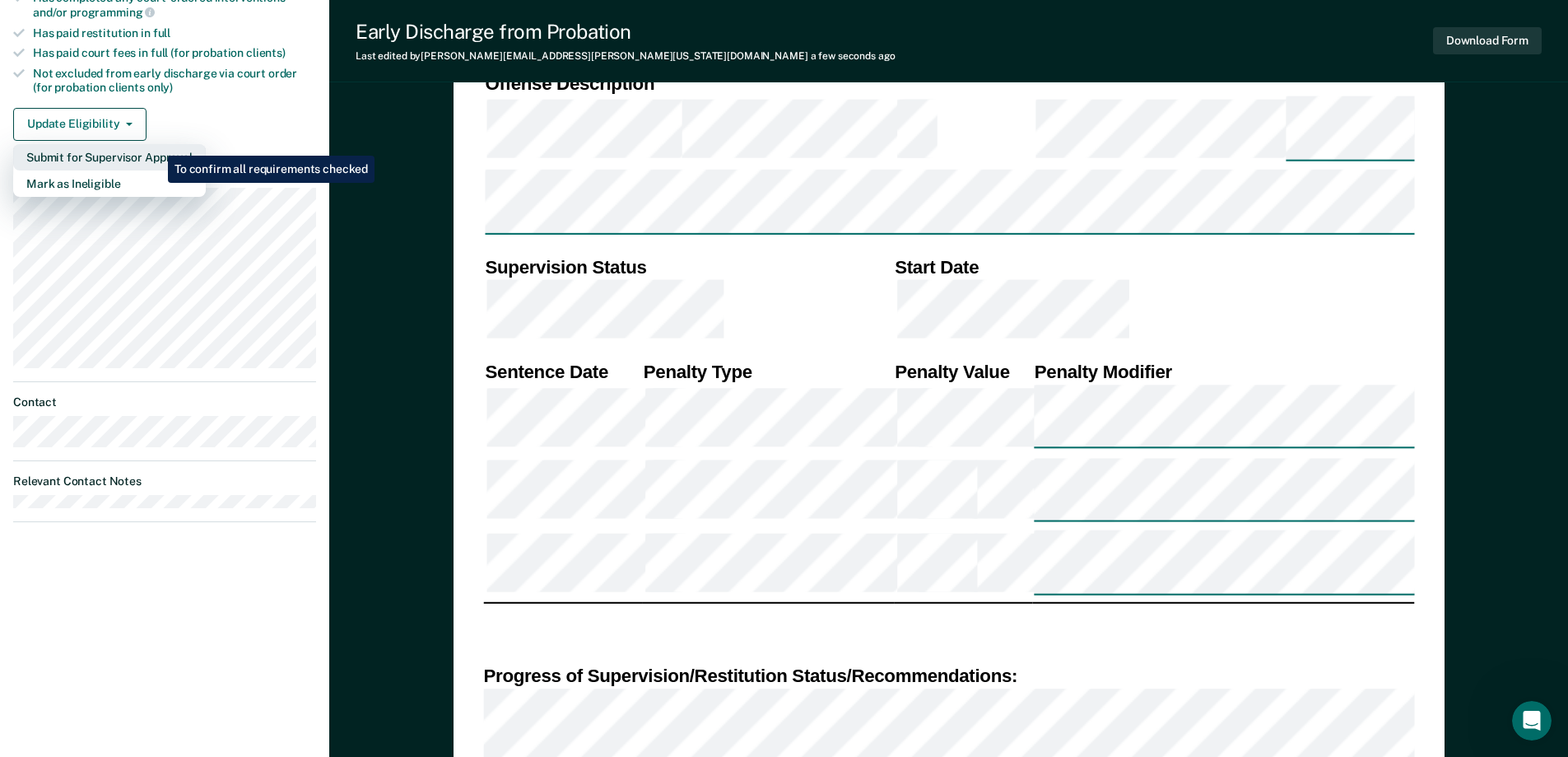
click at [155, 144] on button "Submit for Supervisor Approval" at bounding box center [109, 157] width 192 height 27
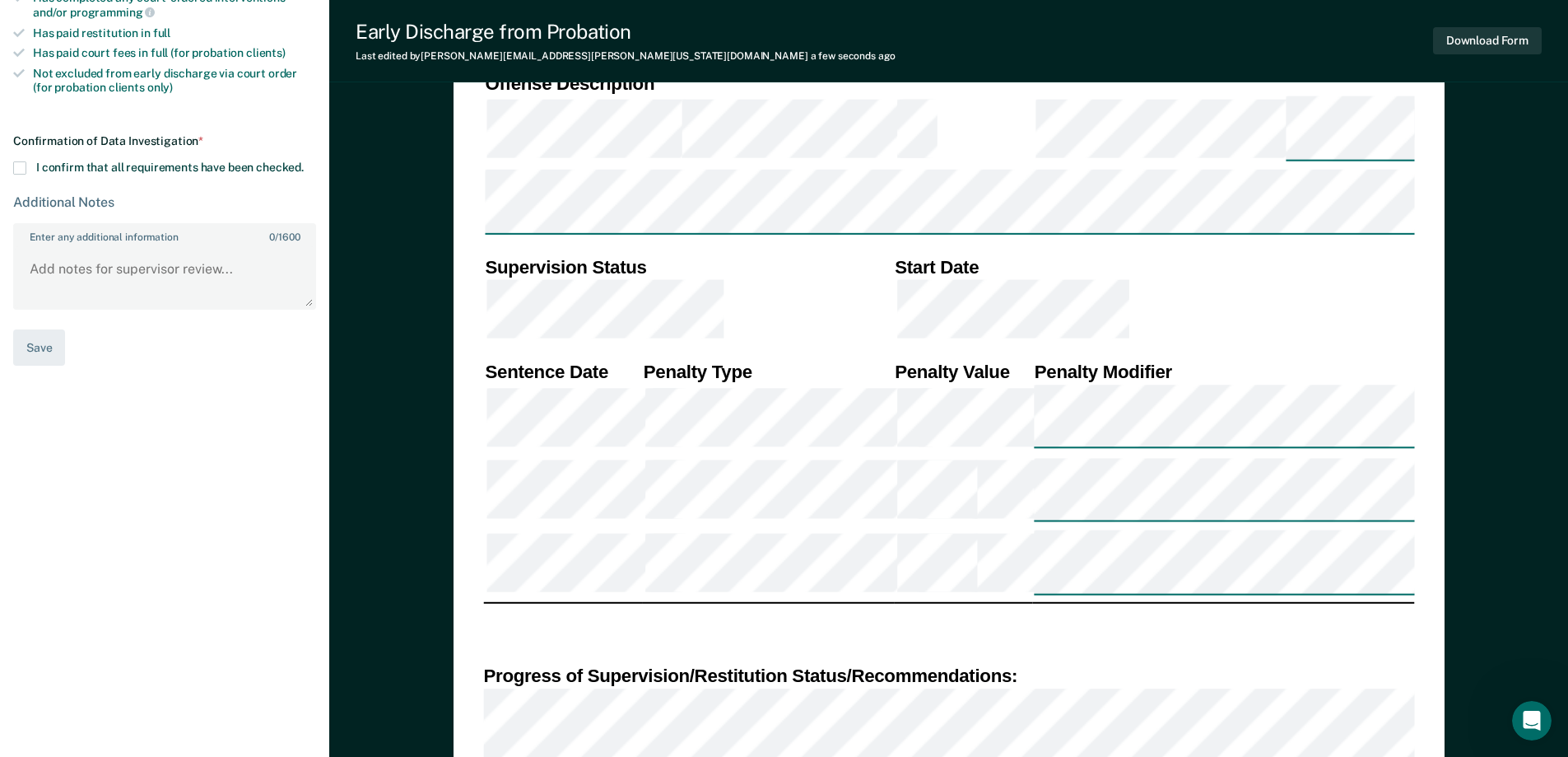
click at [21, 161] on span at bounding box center [19, 167] width 13 height 13
click at [304, 161] on input "I confirm that all requirements have been checked." at bounding box center [304, 161] width 0 height 0
click at [47, 331] on button "Save" at bounding box center [39, 348] width 51 height 37
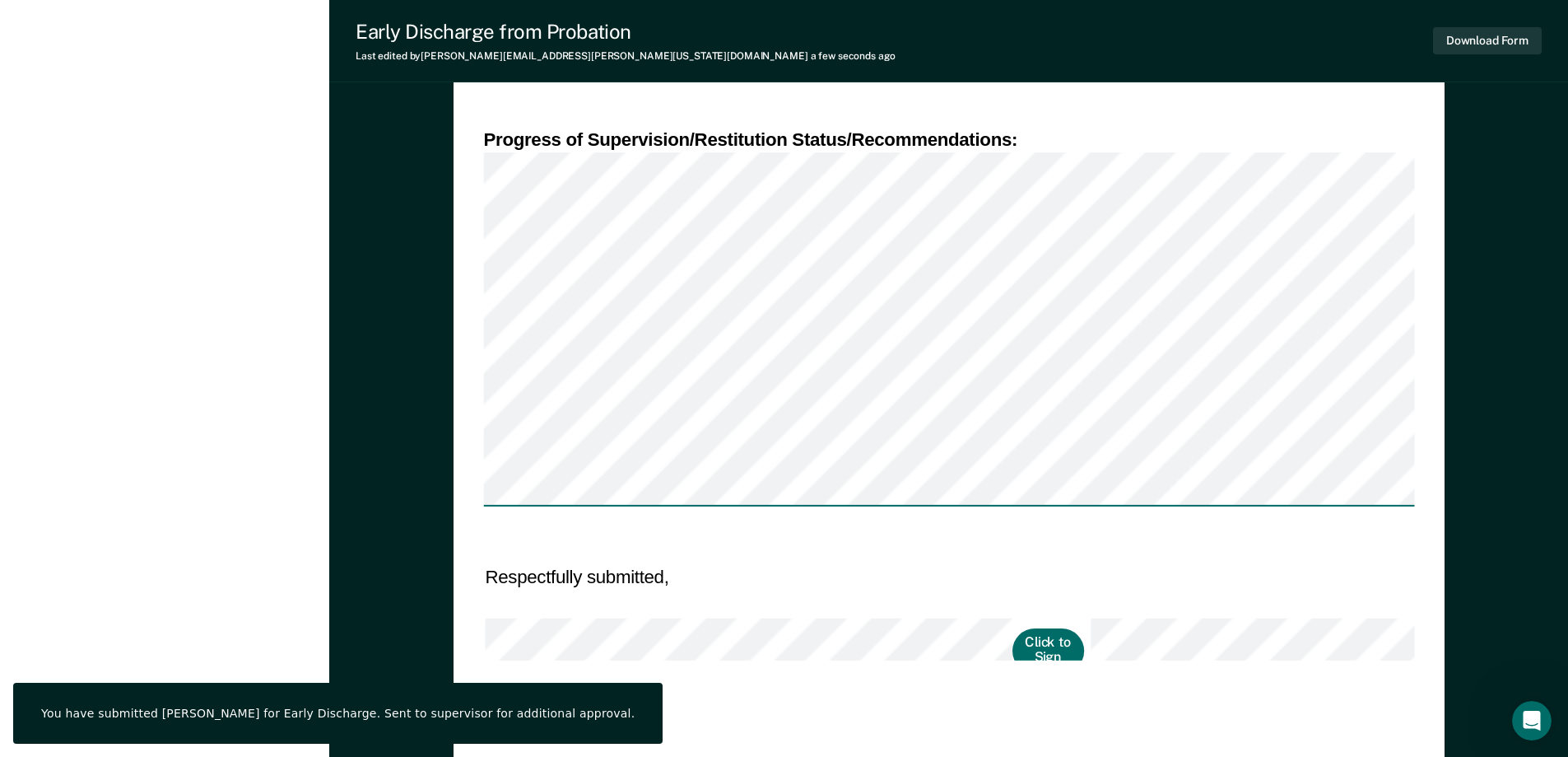
scroll to position [905, 0]
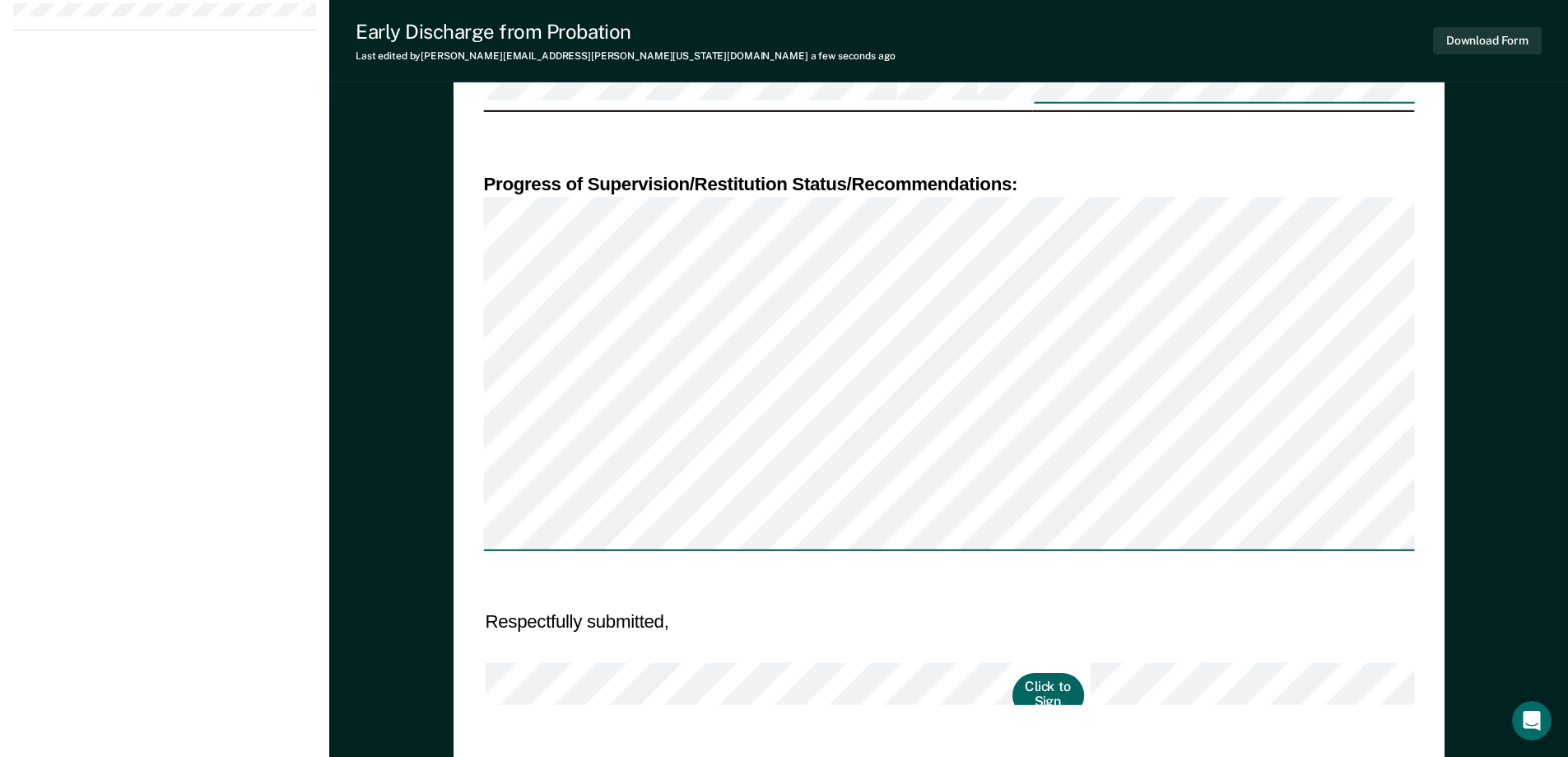
scroll to position [823, 0]
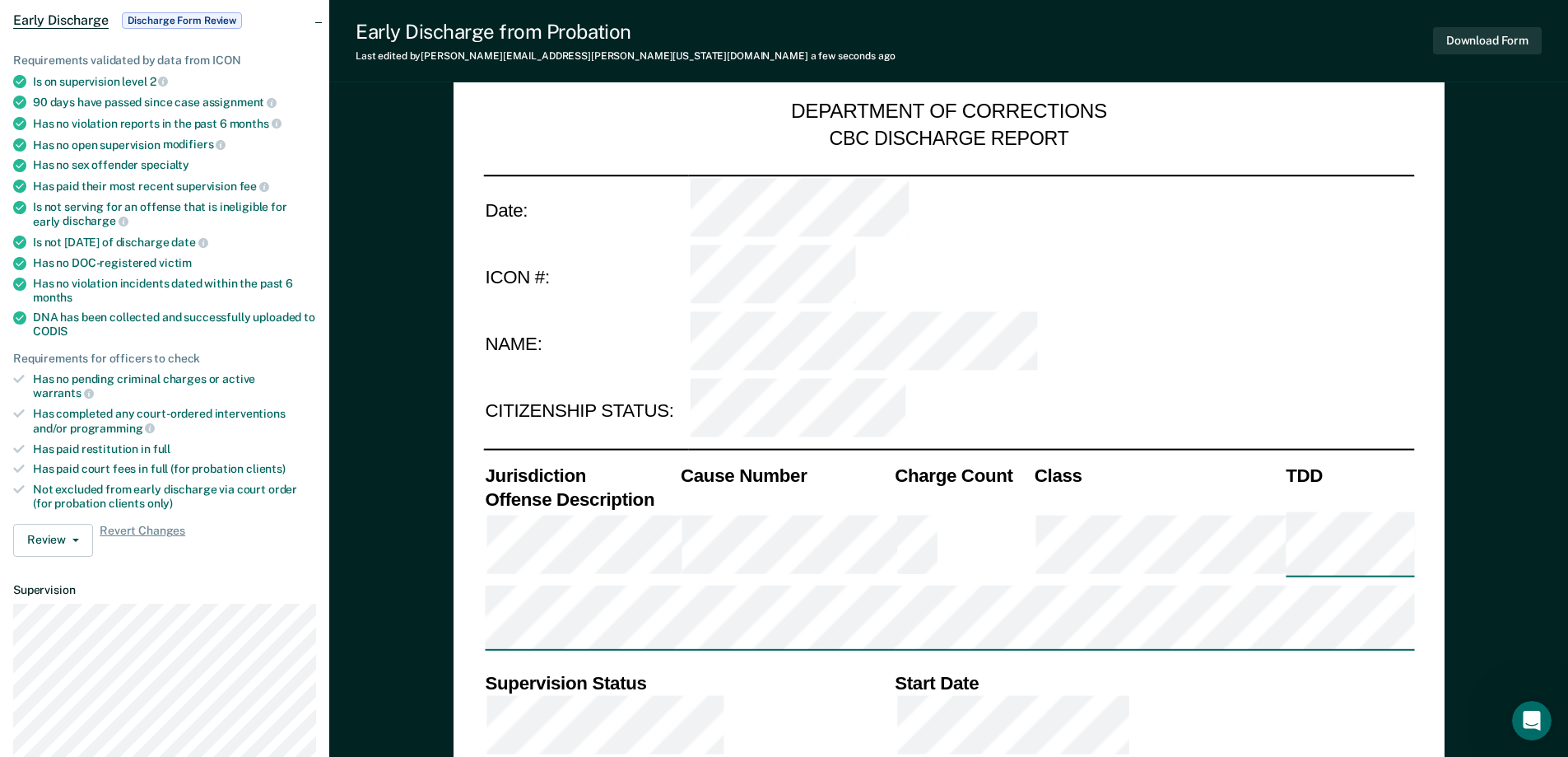
scroll to position [0, 0]
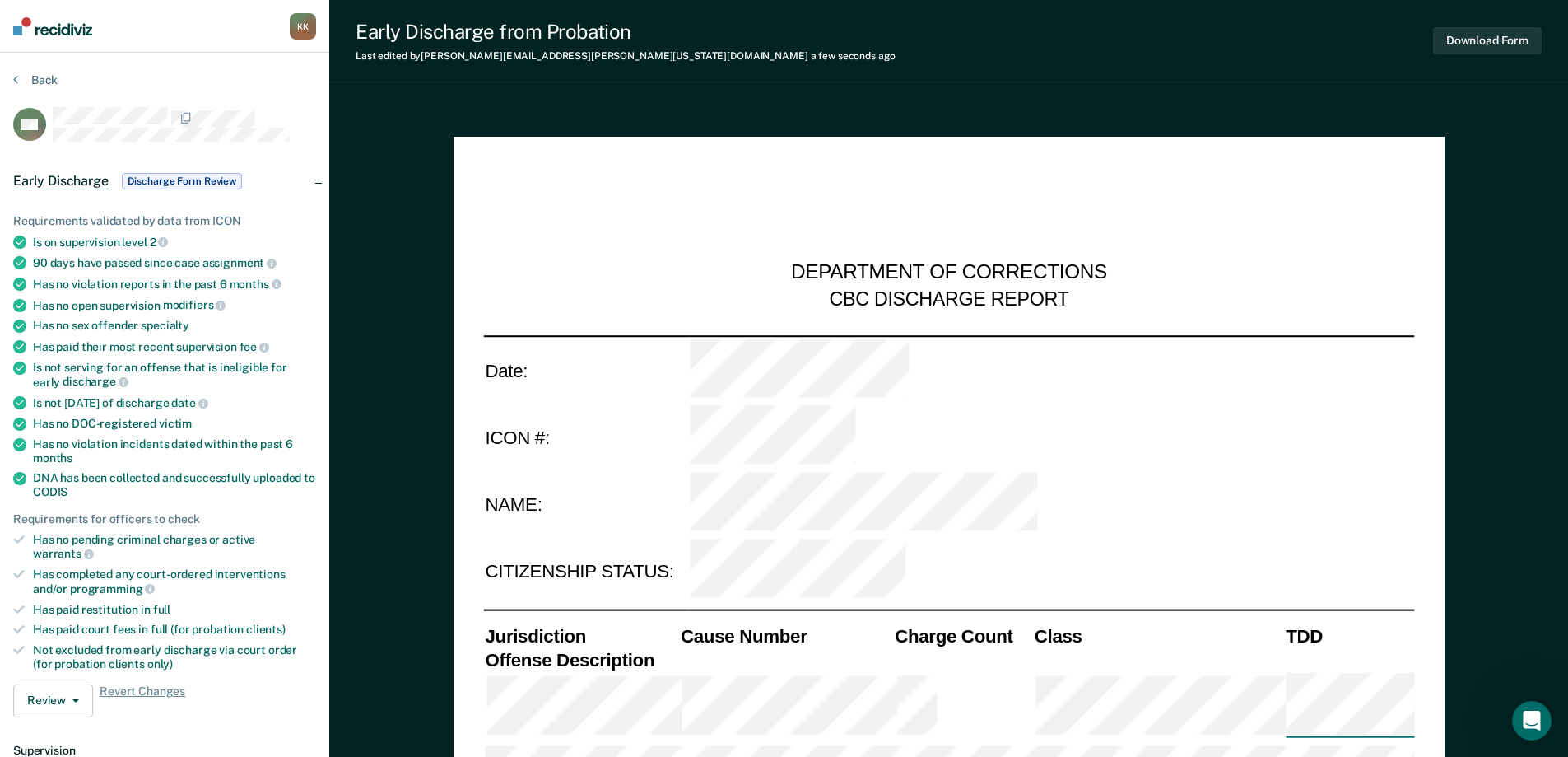
drag, startPoint x: 97, startPoint y: 31, endPoint x: 50, endPoint y: 36, distance: 47.3
click at [50, 36] on nav "[PERSON_NAME] K K Profile How it works Log Out" at bounding box center [165, 26] width 330 height 52
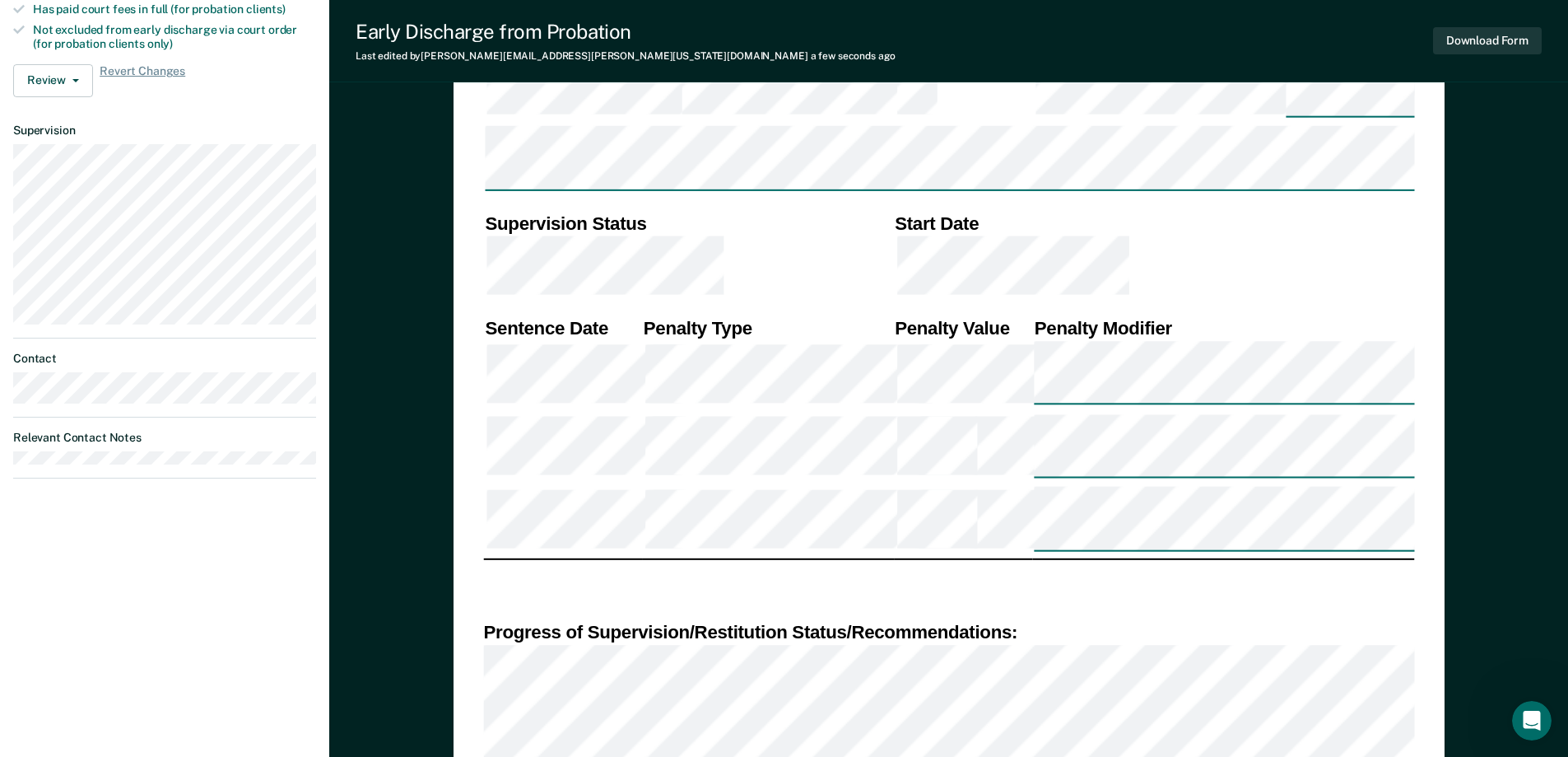
scroll to position [823, 0]
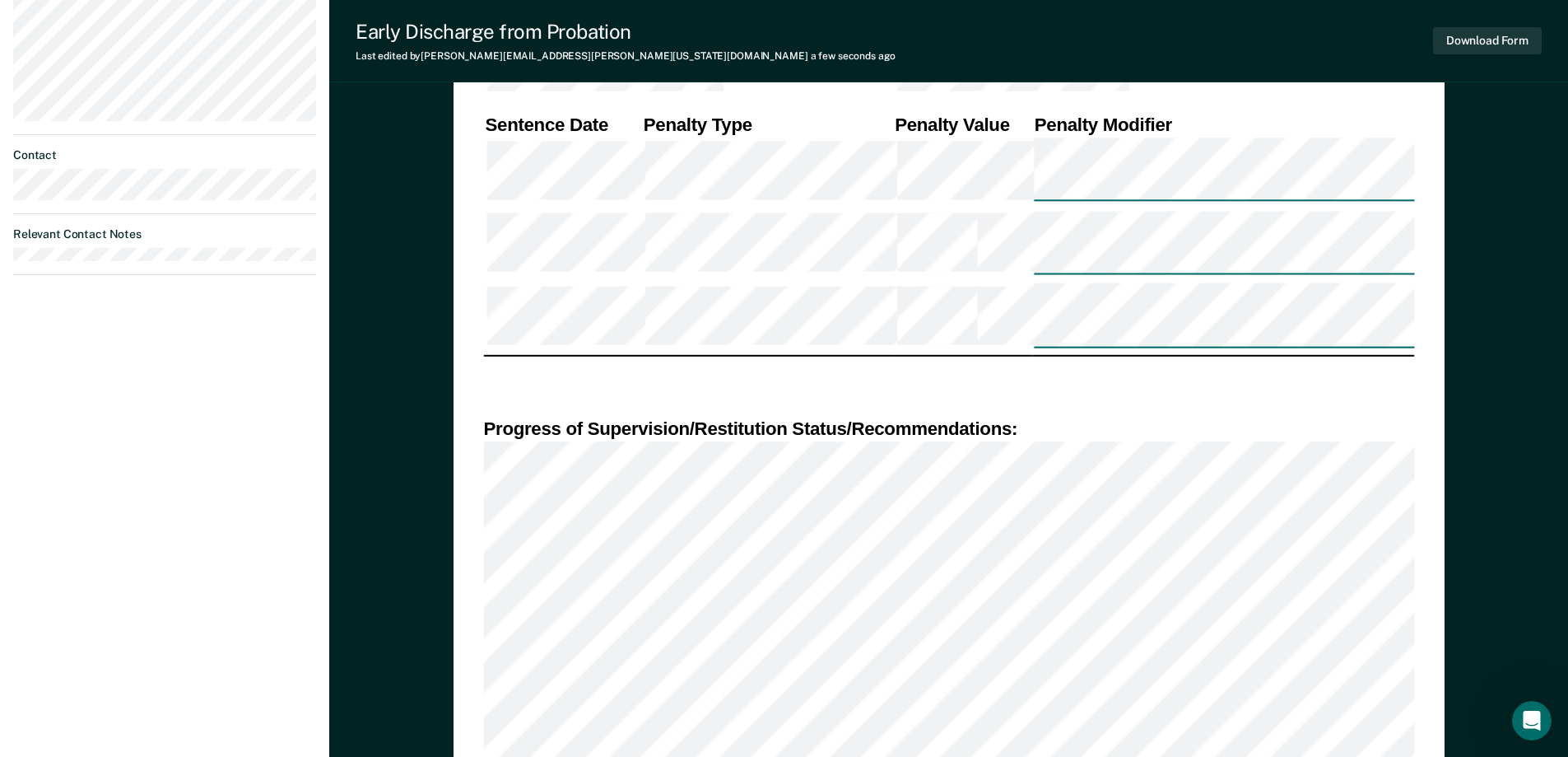
type textarea "x"
